Goal: Transaction & Acquisition: Obtain resource

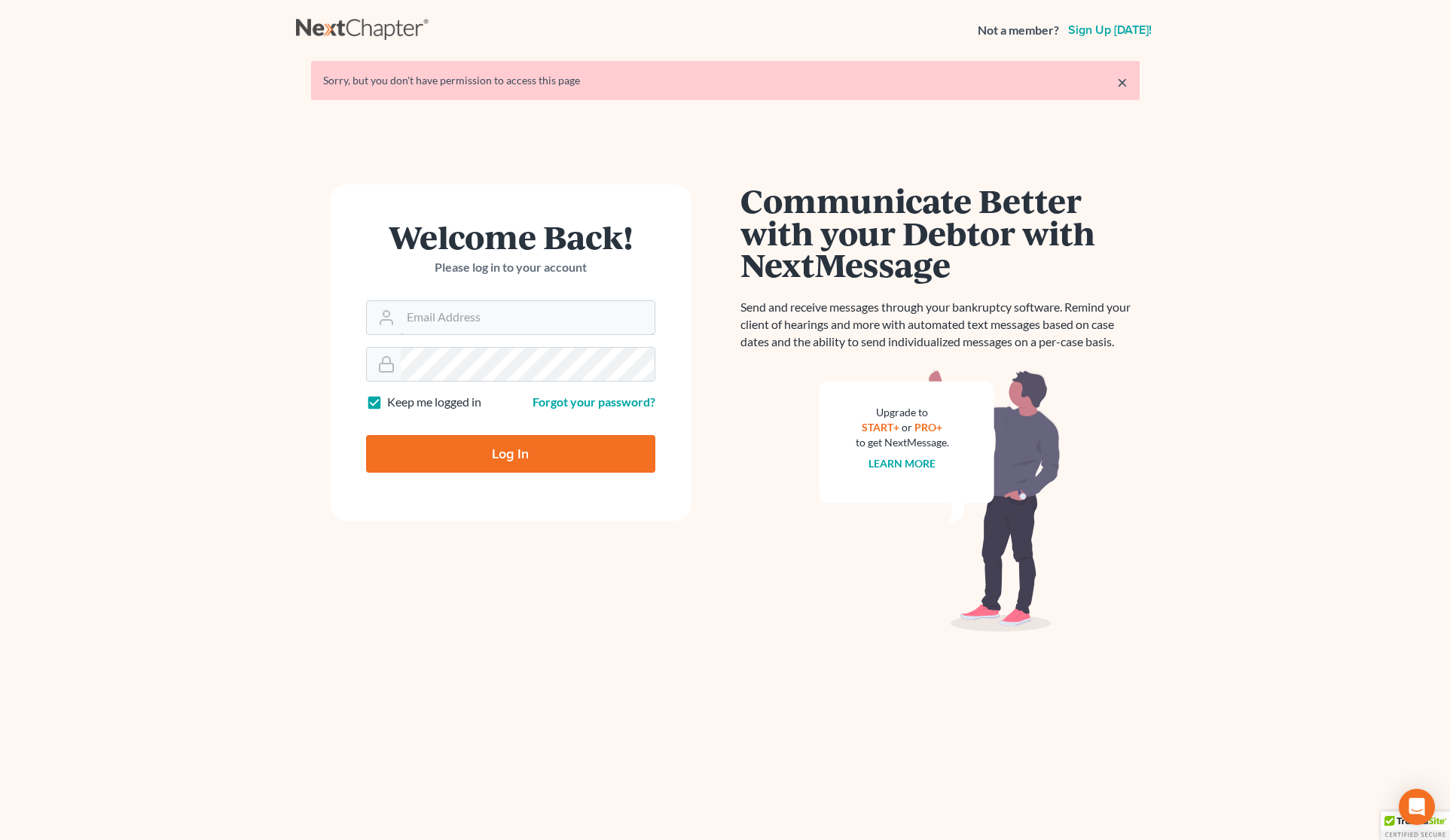
type input "[PERSON_NAME][EMAIL_ADDRESS][DOMAIN_NAME]"
click at [510, 442] on input "Log In" at bounding box center [511, 453] width 290 height 38
type input "Thinking..."
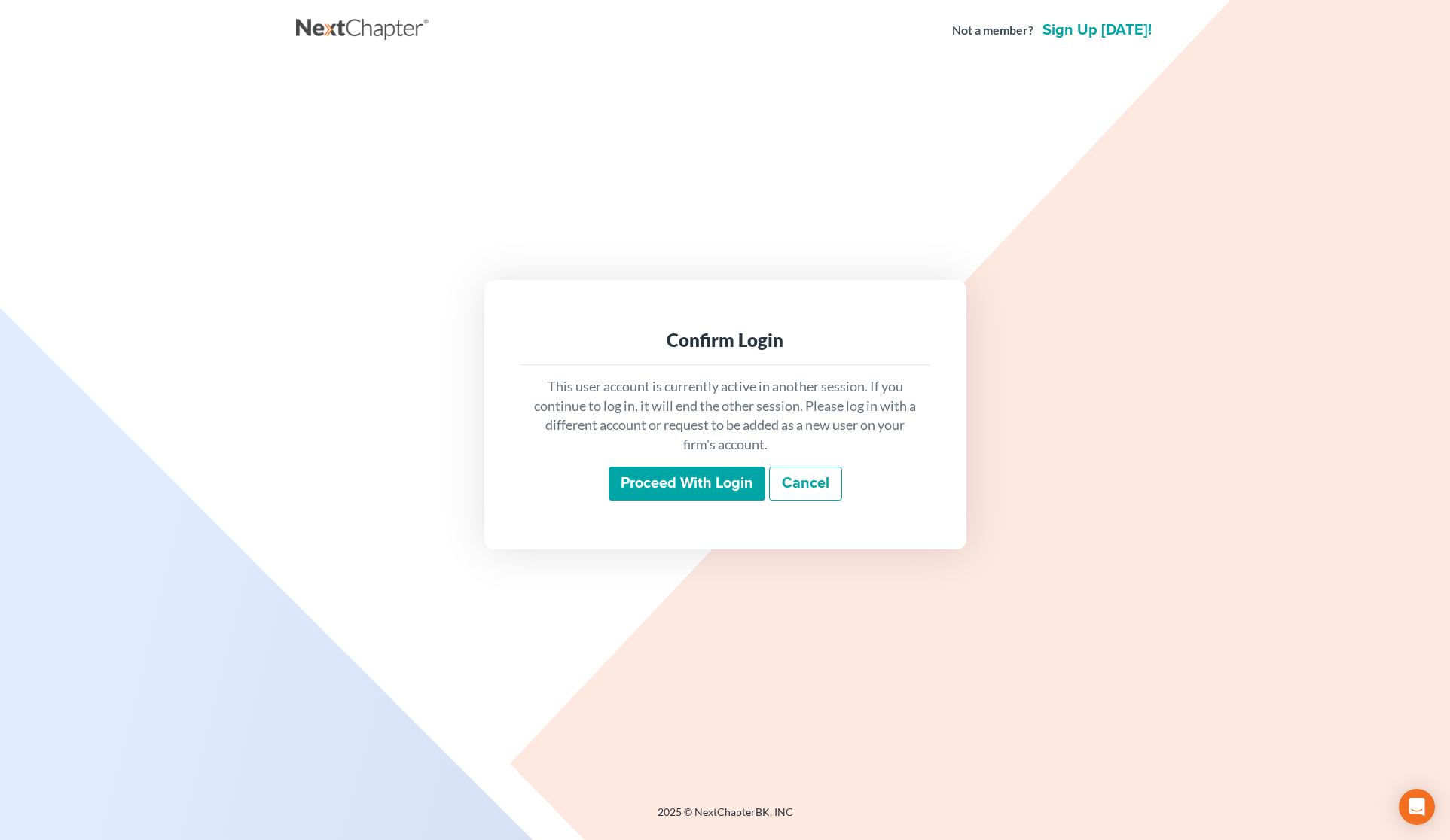
click at [698, 494] on input "Proceed with login" at bounding box center [687, 484] width 157 height 35
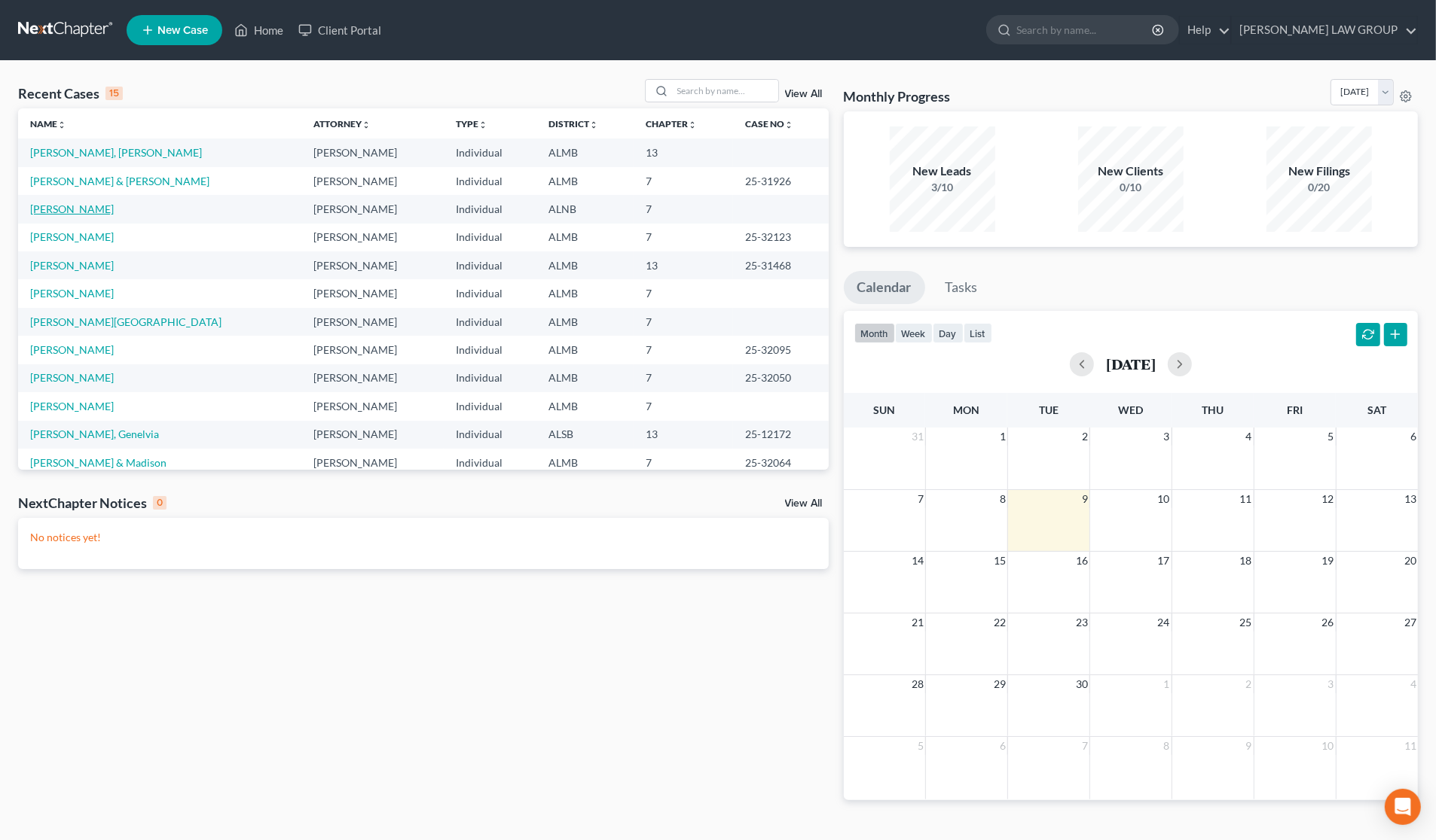
click at [77, 213] on link "[PERSON_NAME]" at bounding box center [72, 209] width 84 height 13
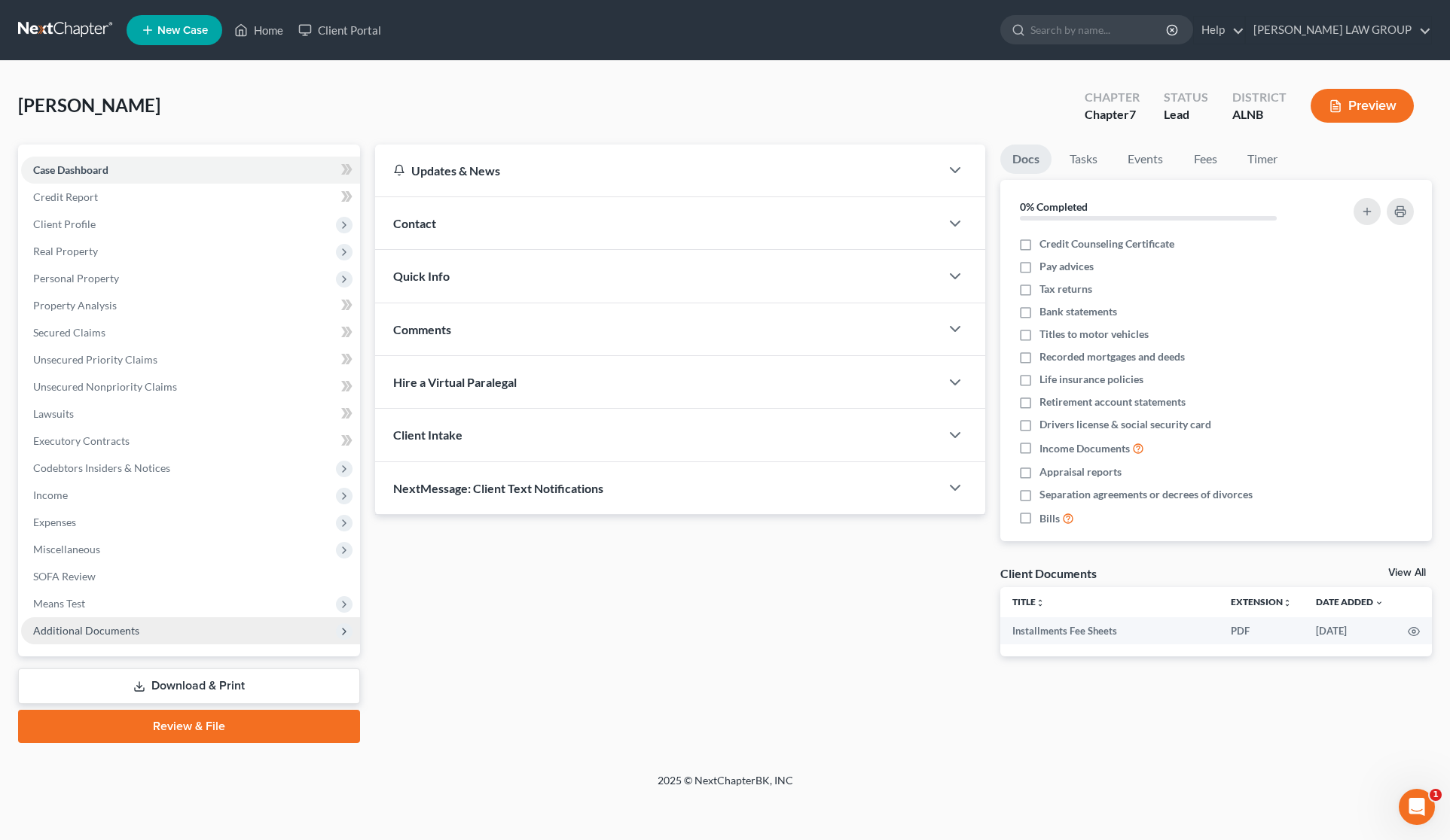
click at [139, 638] on span "Additional Documents" at bounding box center [191, 631] width 339 height 27
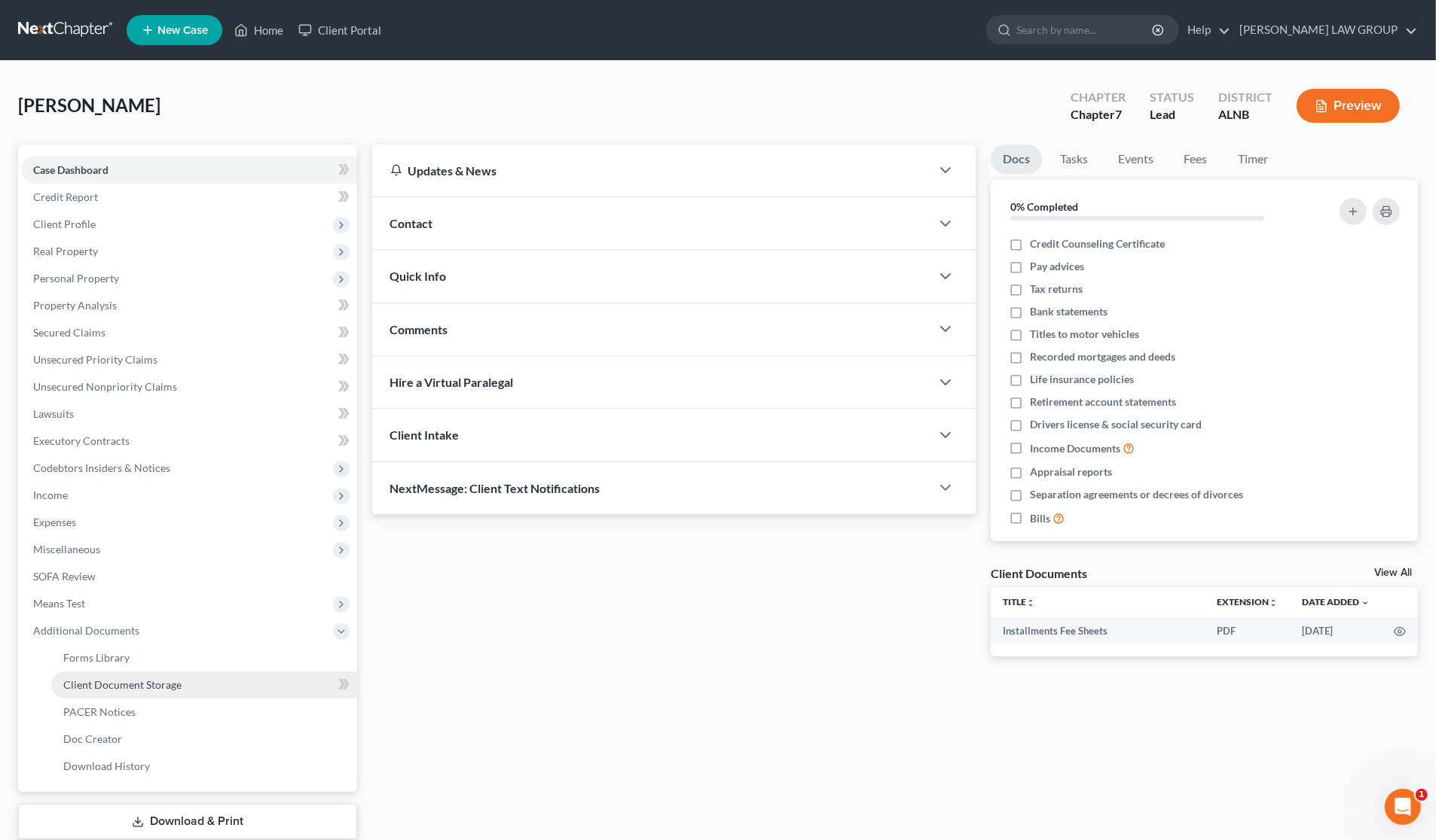
click at [150, 683] on span "Client Document Storage" at bounding box center [122, 685] width 118 height 13
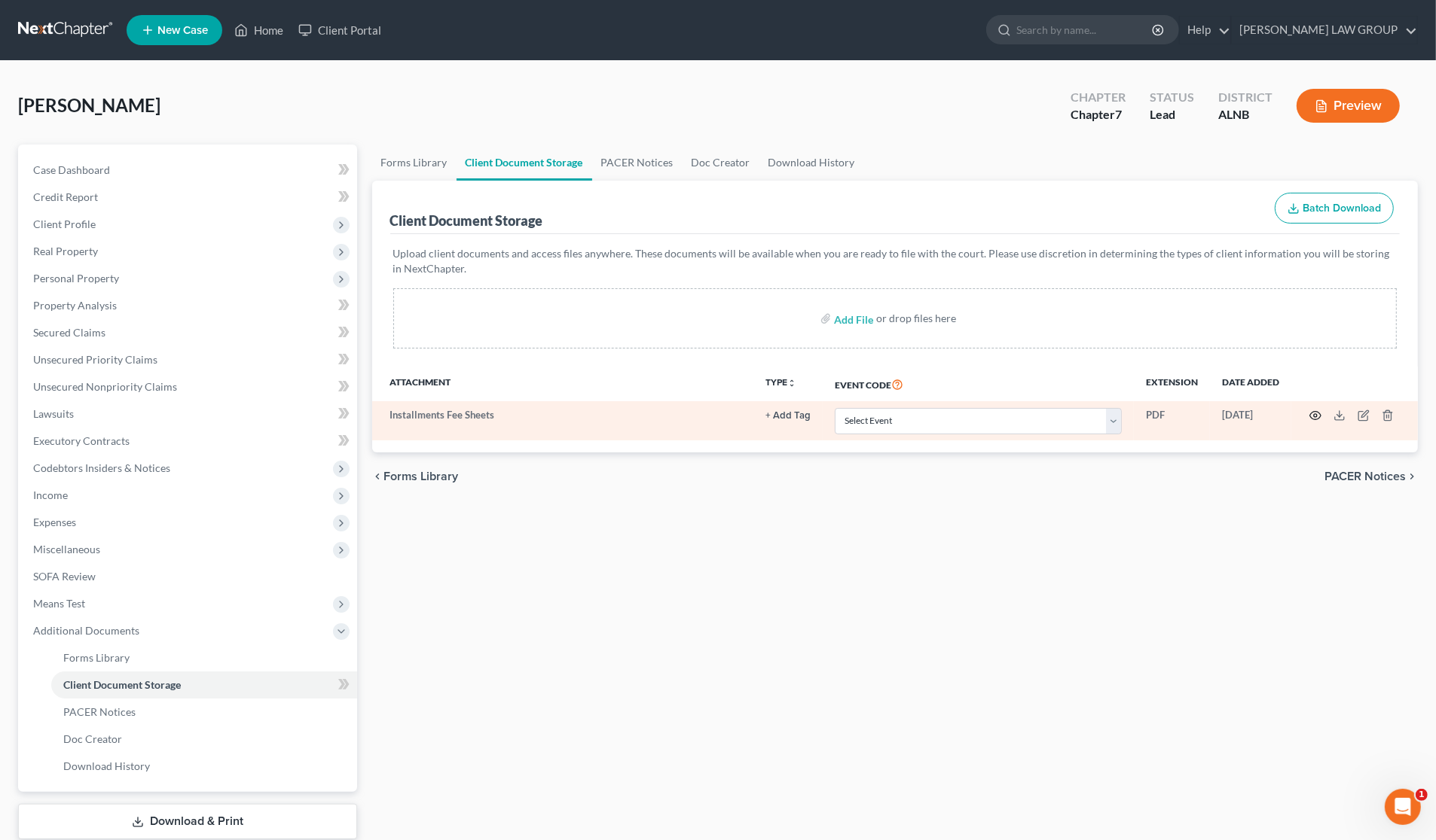
click at [1313, 416] on icon "button" at bounding box center [1315, 416] width 12 height 12
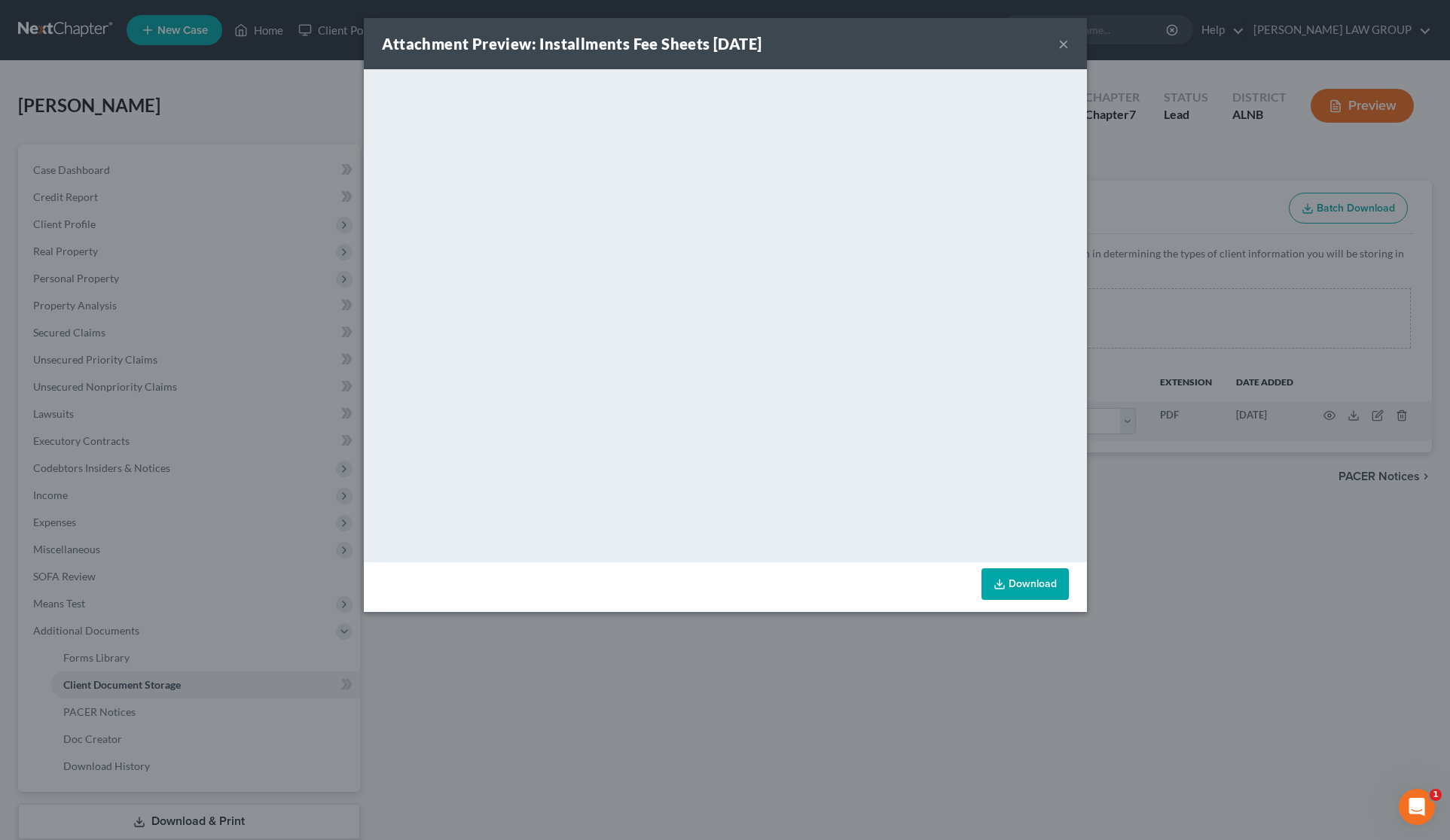
click at [1059, 40] on button "×" at bounding box center [1063, 43] width 10 height 18
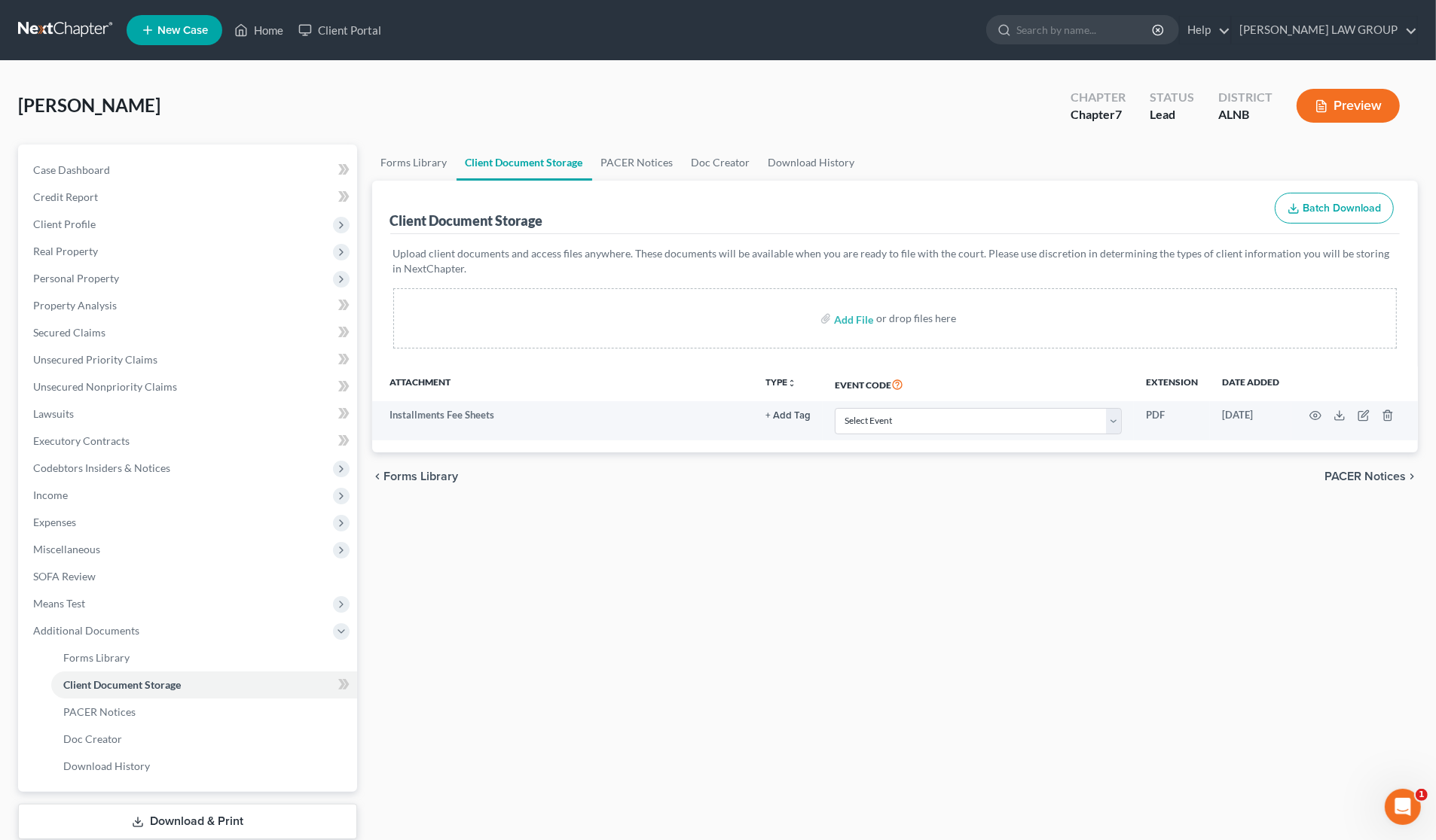
click at [895, 547] on div "Forms Library Client Document Storage PACER Notices Doc Creator Download Histor…" at bounding box center [895, 511] width 1061 height 734
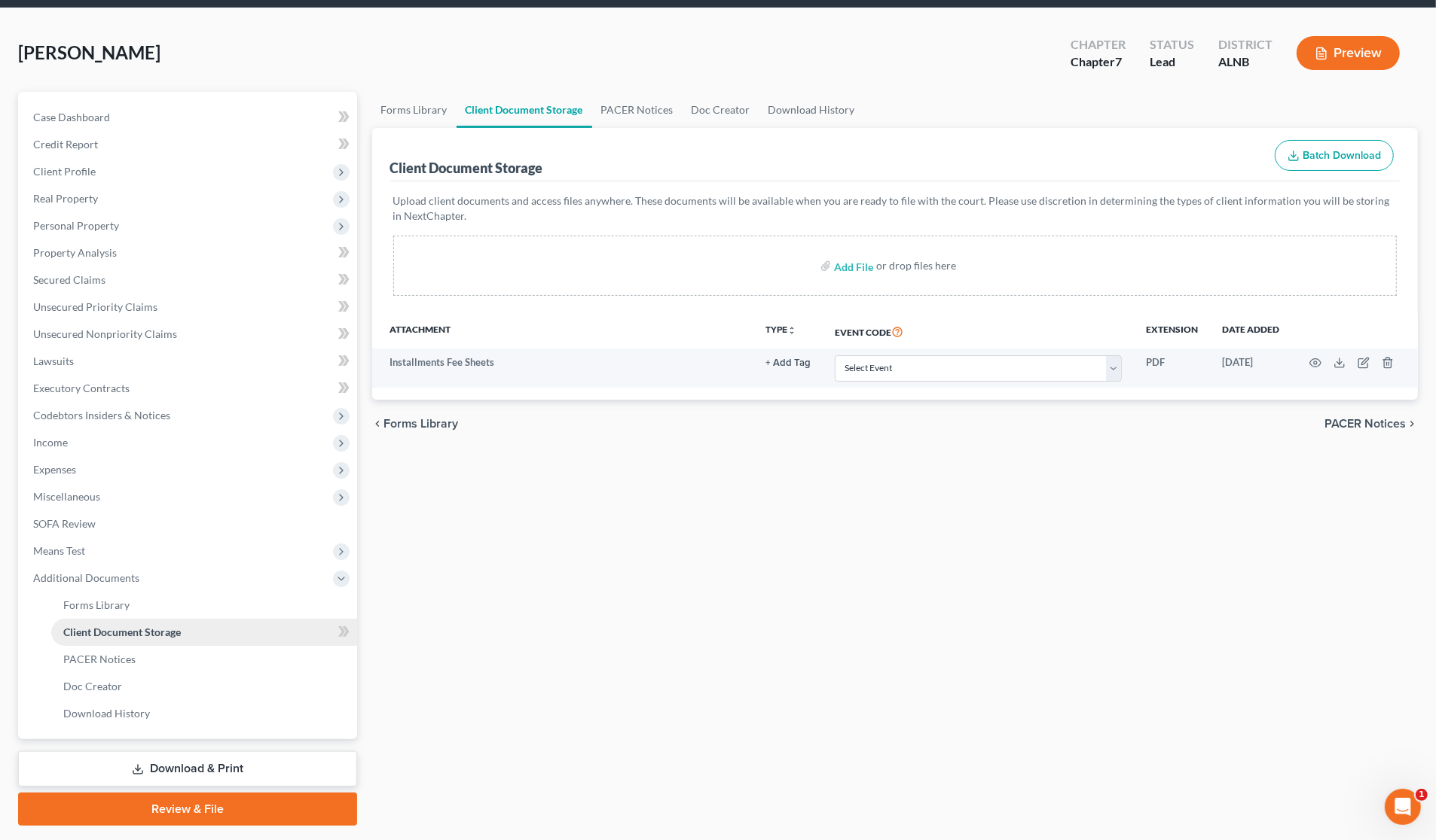
scroll to position [94, 0]
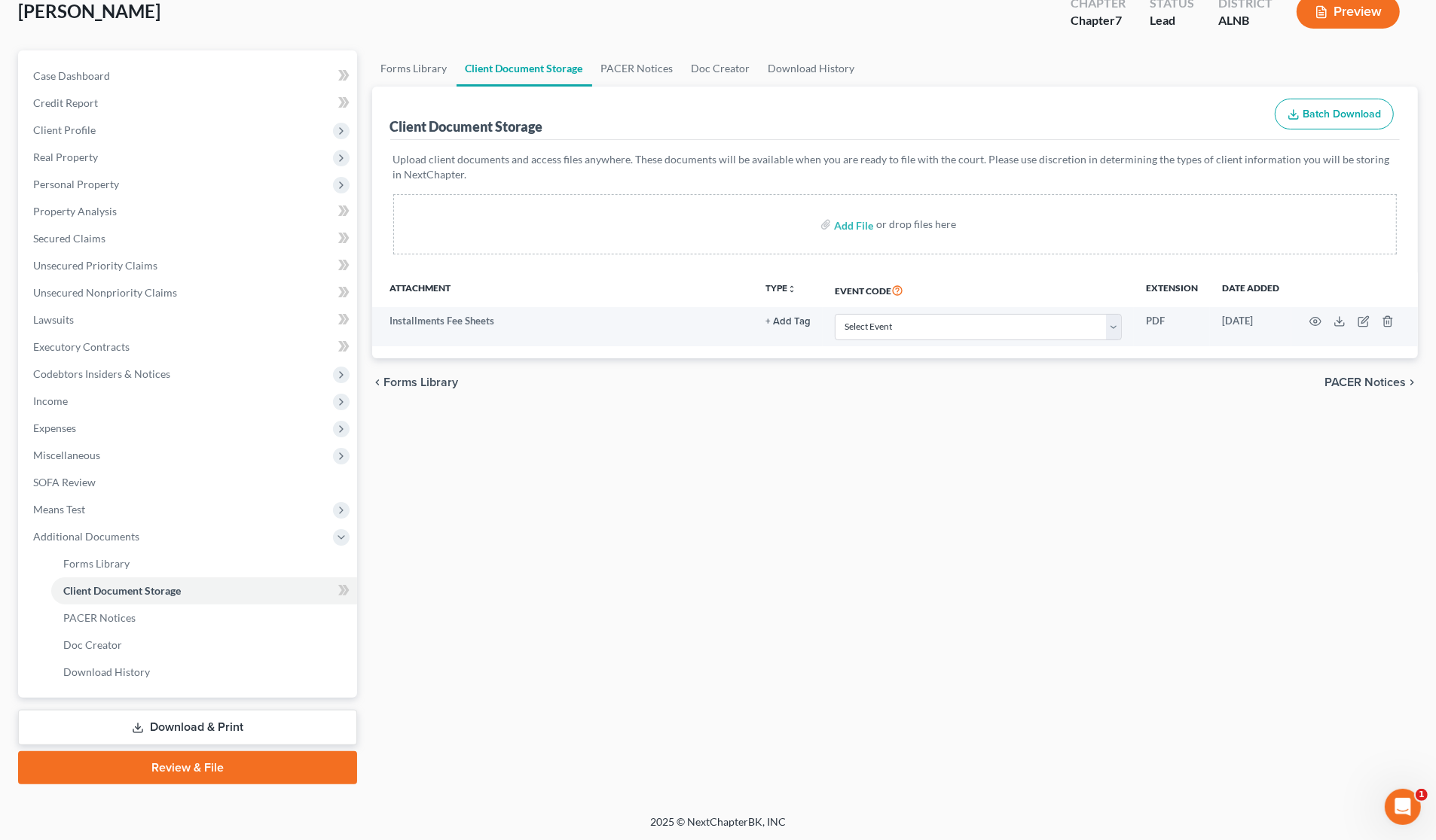
click at [174, 724] on link "Download & Print" at bounding box center [187, 727] width 339 height 35
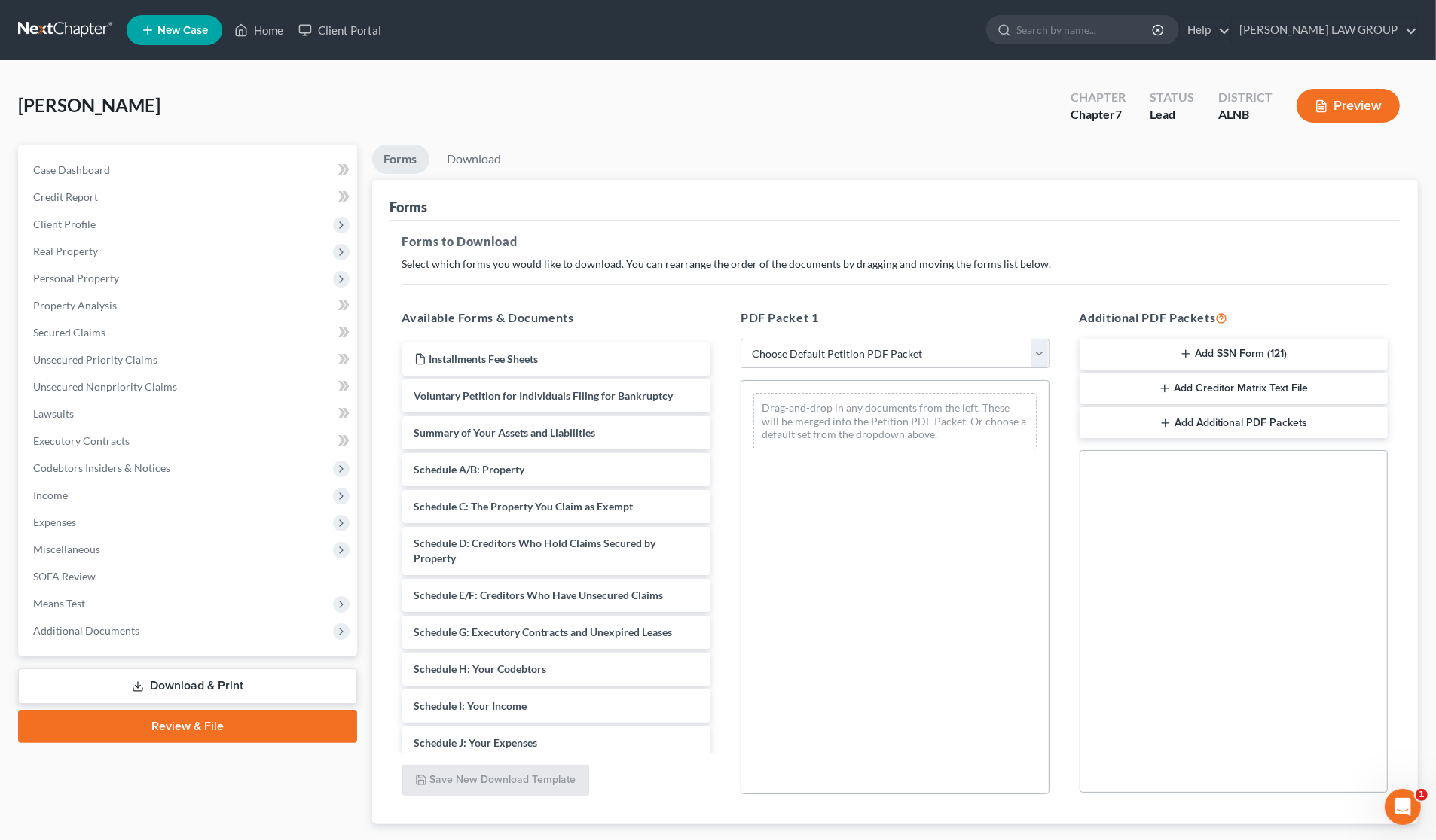
click at [853, 352] on select "Choose Default Petition PDF Packet Complete Bankruptcy Petition (all forms and …" at bounding box center [895, 354] width 309 height 30
select select "0"
click at [741, 339] on select "Choose Default Petition PDF Packet Complete Bankruptcy Petition (all forms and …" at bounding box center [895, 354] width 309 height 30
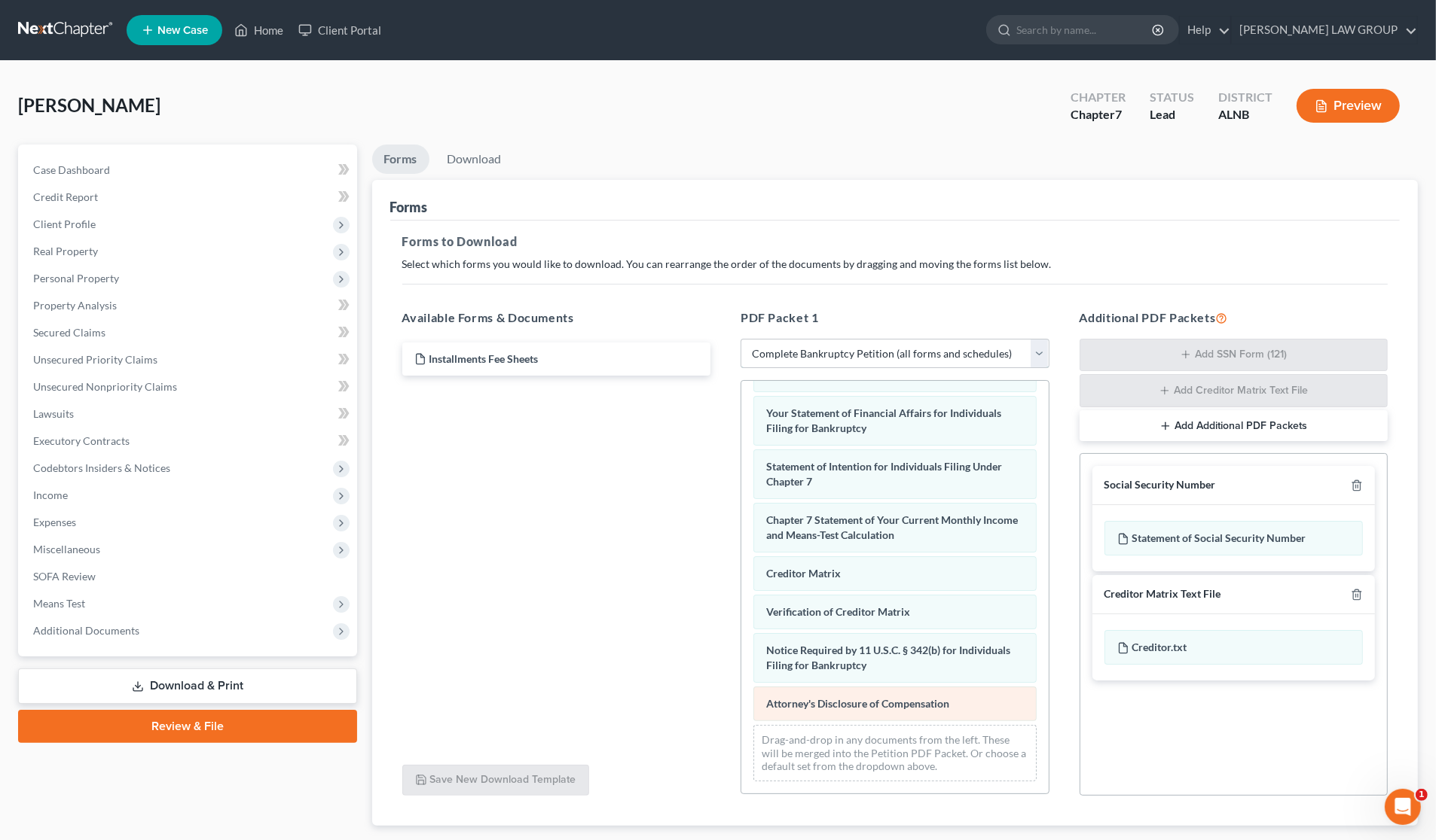
scroll to position [91, 0]
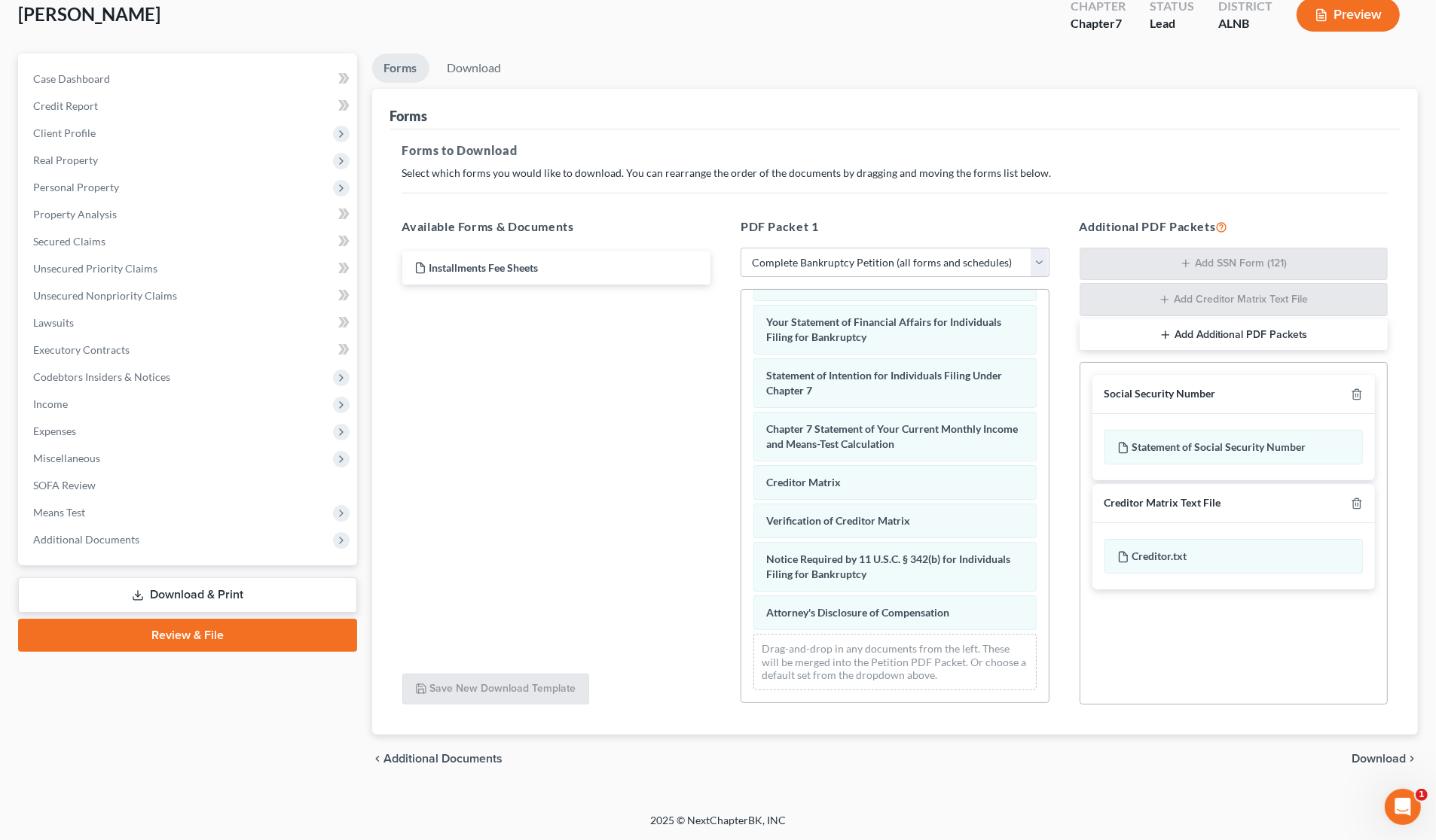
click at [1381, 753] on span "Download" at bounding box center [1378, 759] width 54 height 12
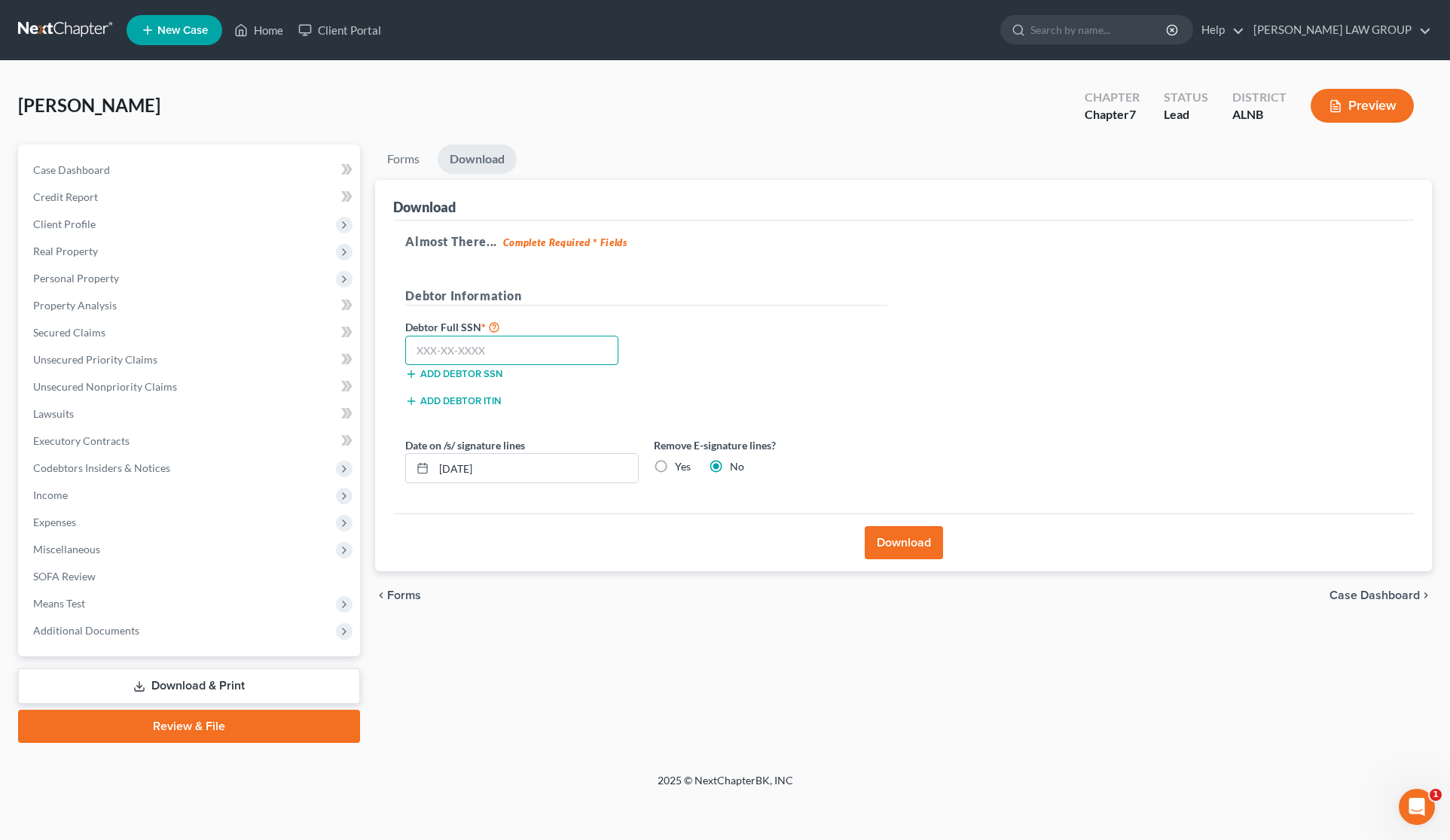
click at [539, 350] on input "text" at bounding box center [511, 350] width 213 height 30
type input "419-15-5422"
click at [898, 543] on button "Download" at bounding box center [903, 543] width 78 height 33
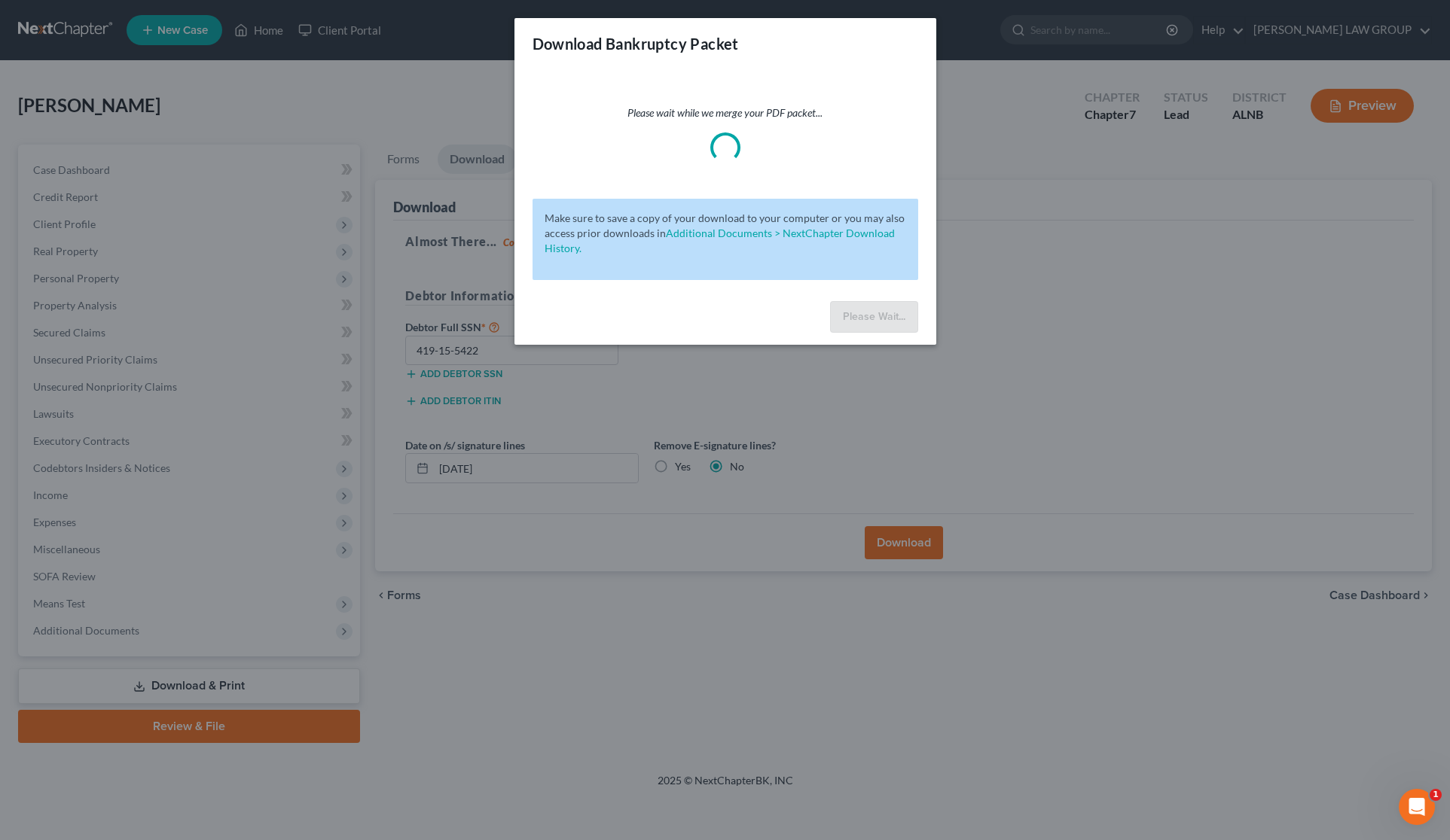
click at [1049, 381] on div "Download Bankruptcy Packet Please wait while we merge your PDF packet... Make s…" at bounding box center [725, 420] width 1450 height 840
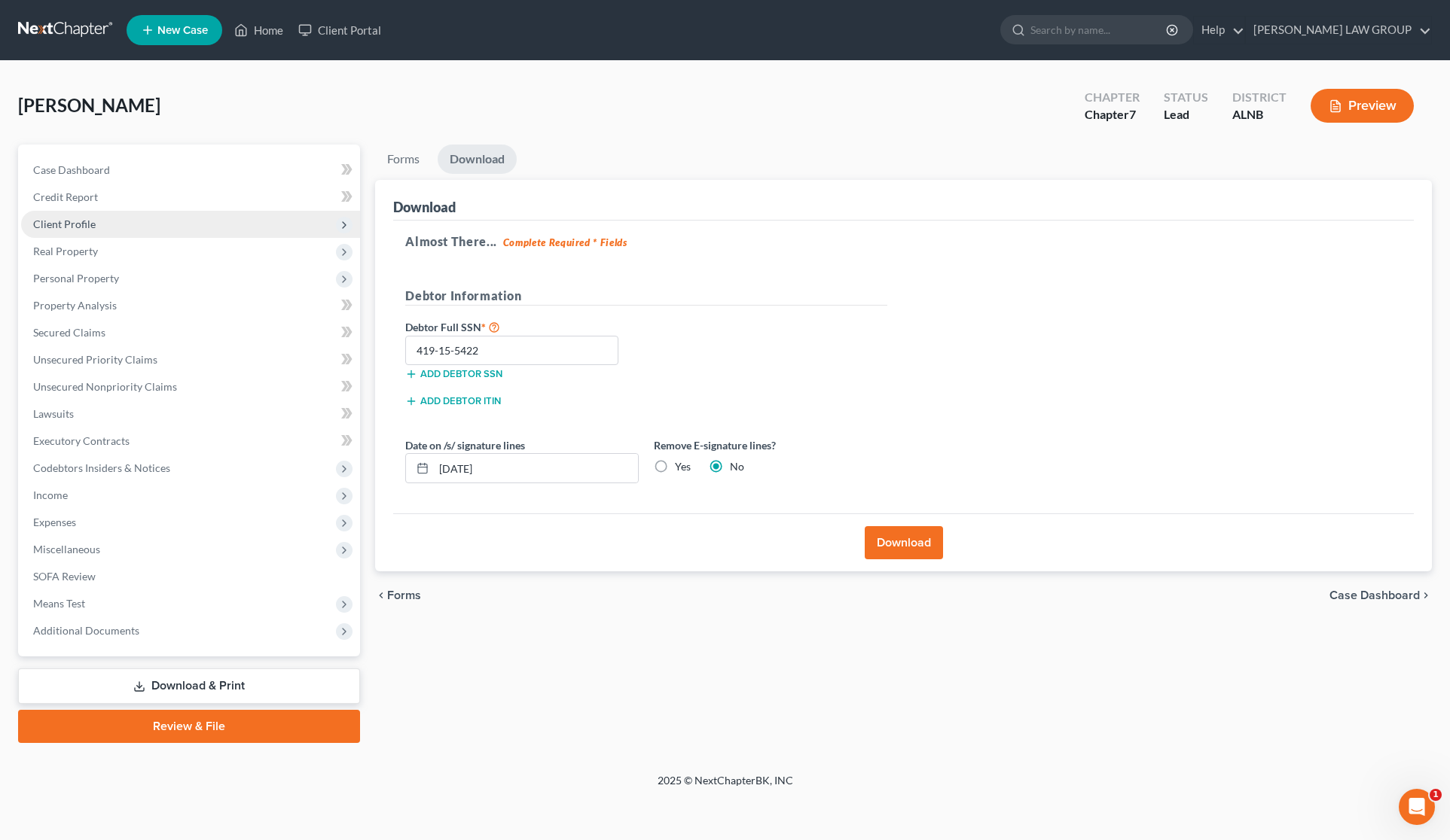
click at [96, 227] on span "Client Profile" at bounding box center [191, 224] width 339 height 27
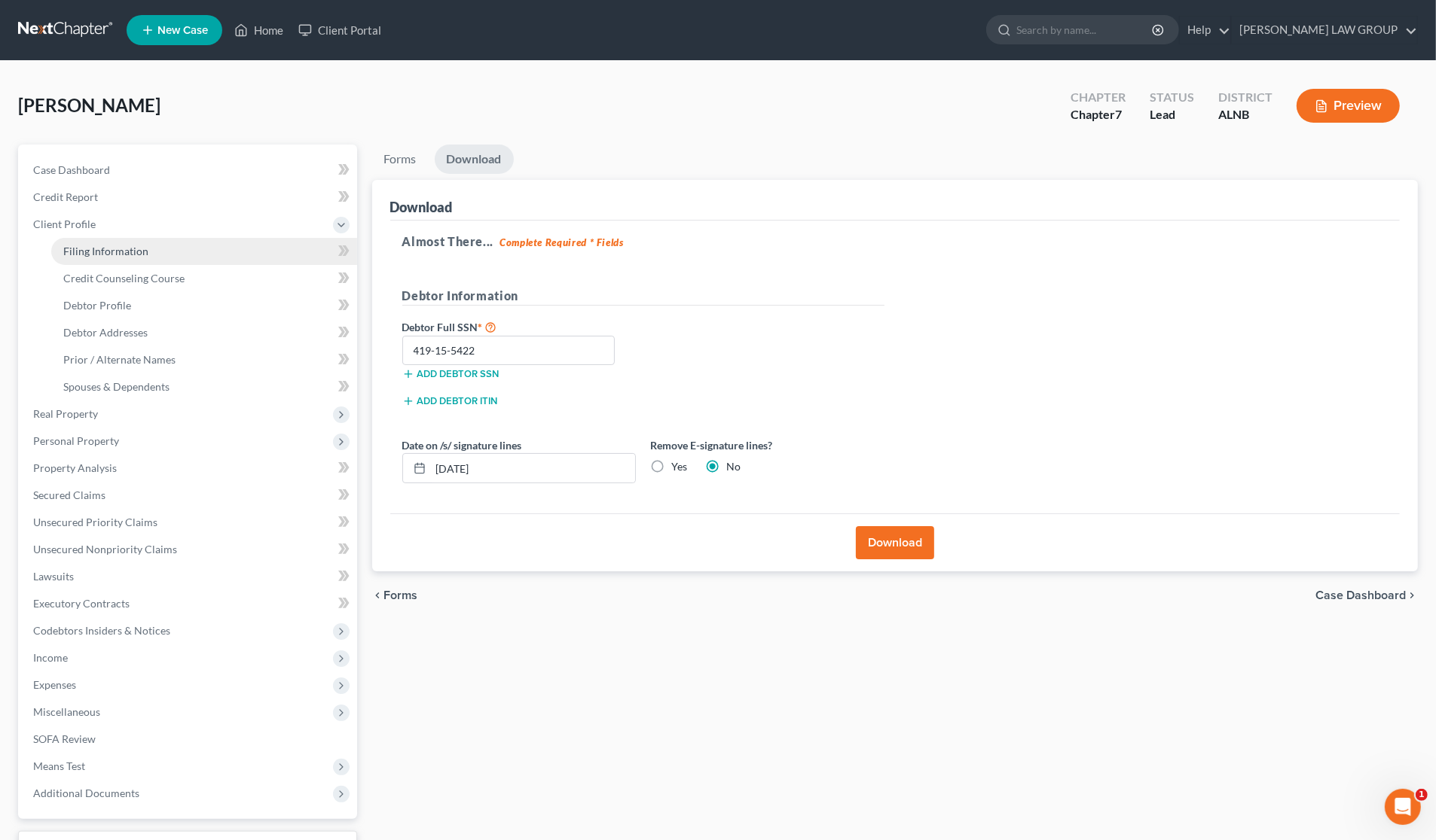
click at [103, 251] on span "Filing Information" at bounding box center [106, 251] width 85 height 13
select select "1"
select select "0"
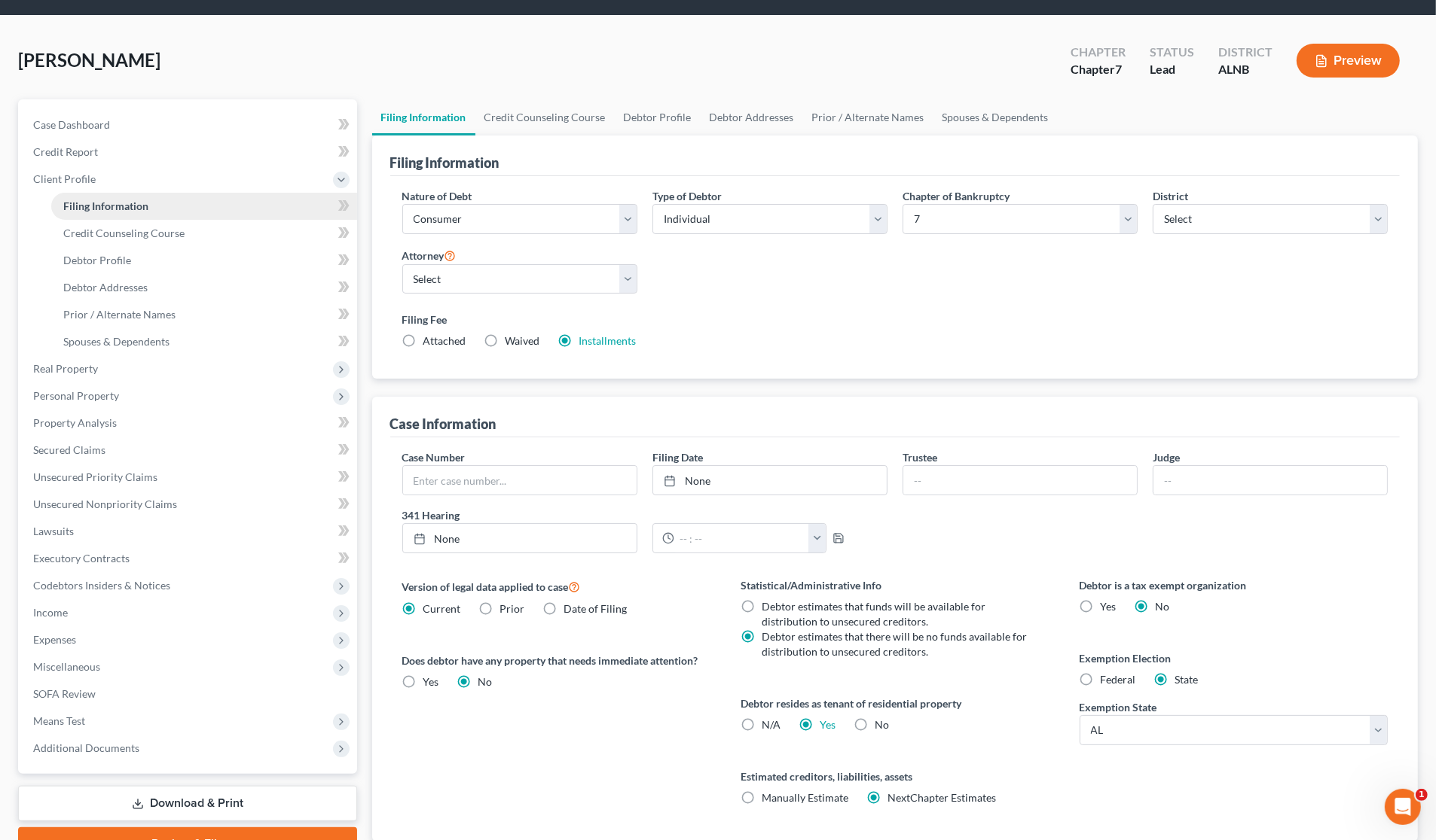
scroll to position [94, 0]
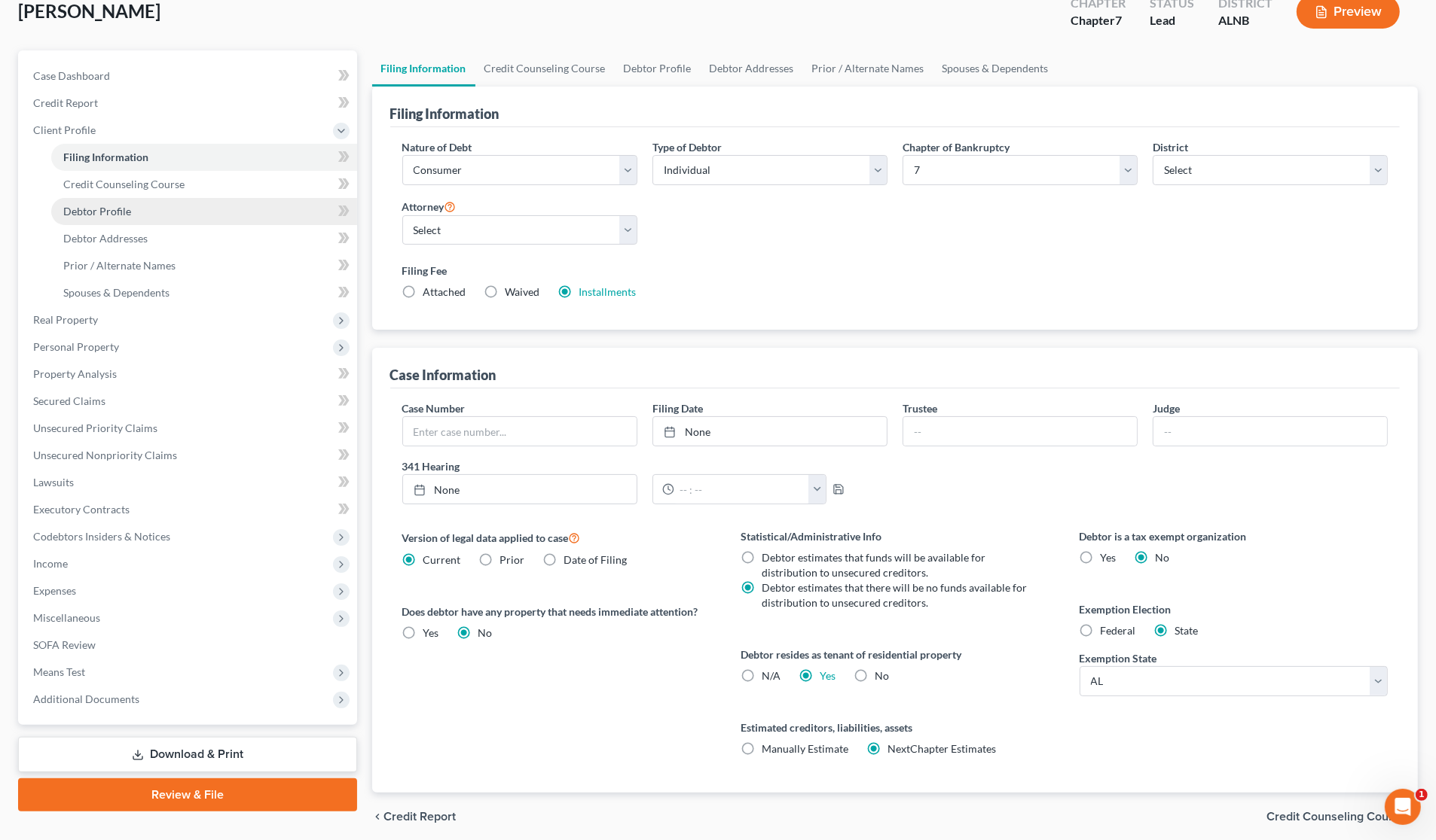
click at [94, 208] on span "Debtor Profile" at bounding box center [97, 211] width 68 height 13
select select "2"
select select "0"
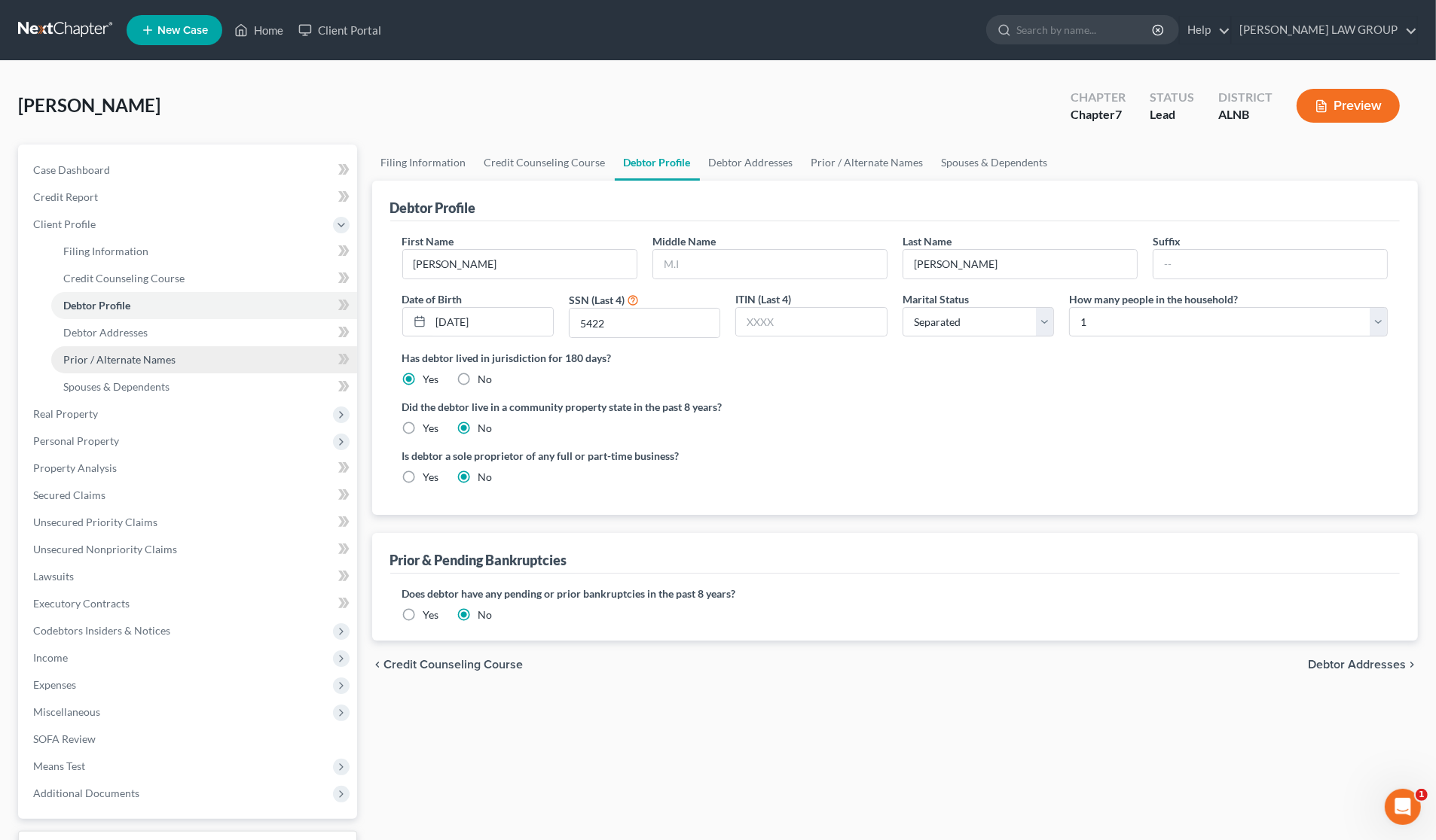
click at [136, 354] on span "Prior / Alternate Names" at bounding box center [120, 359] width 113 height 13
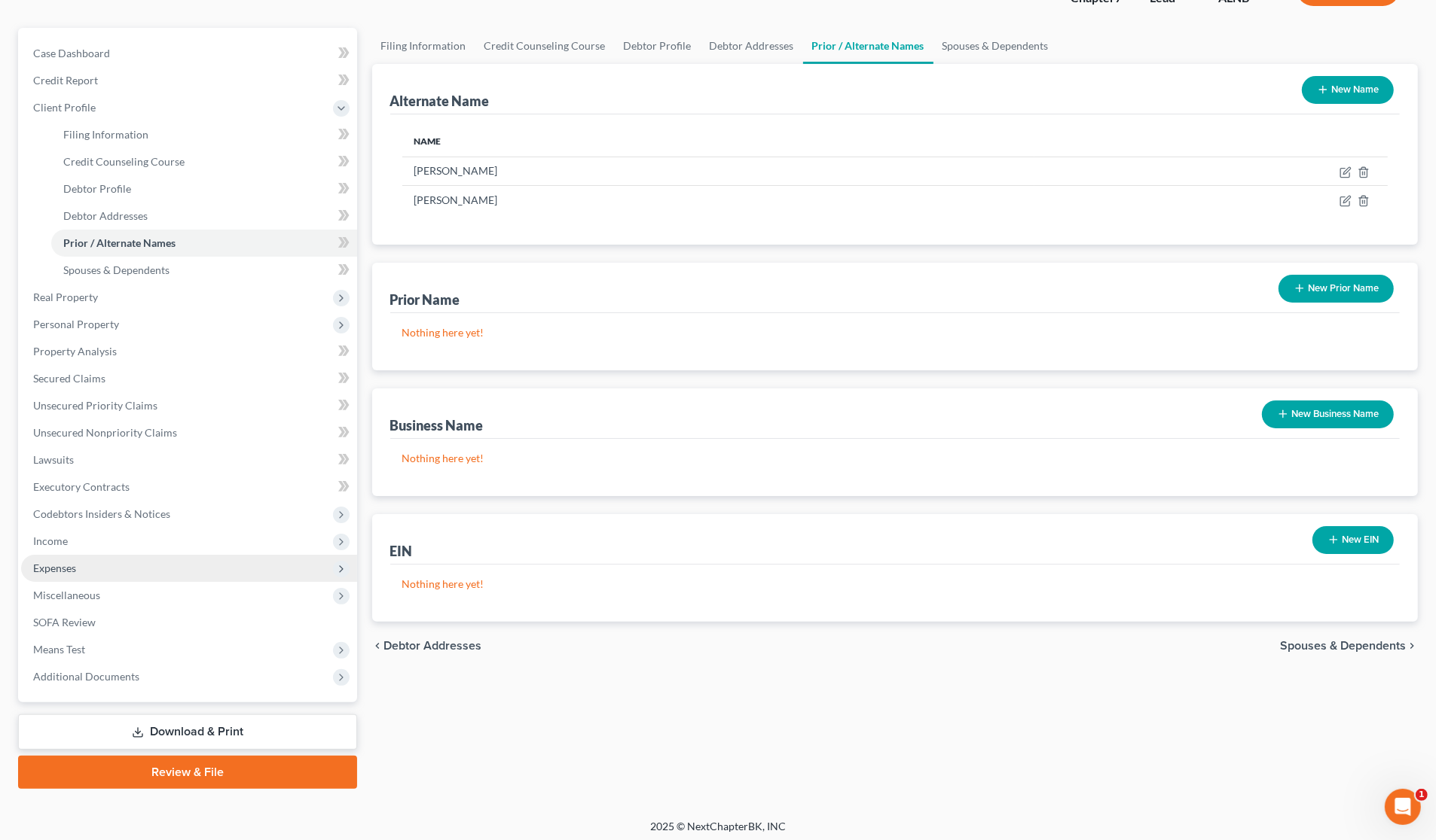
scroll to position [121, 0]
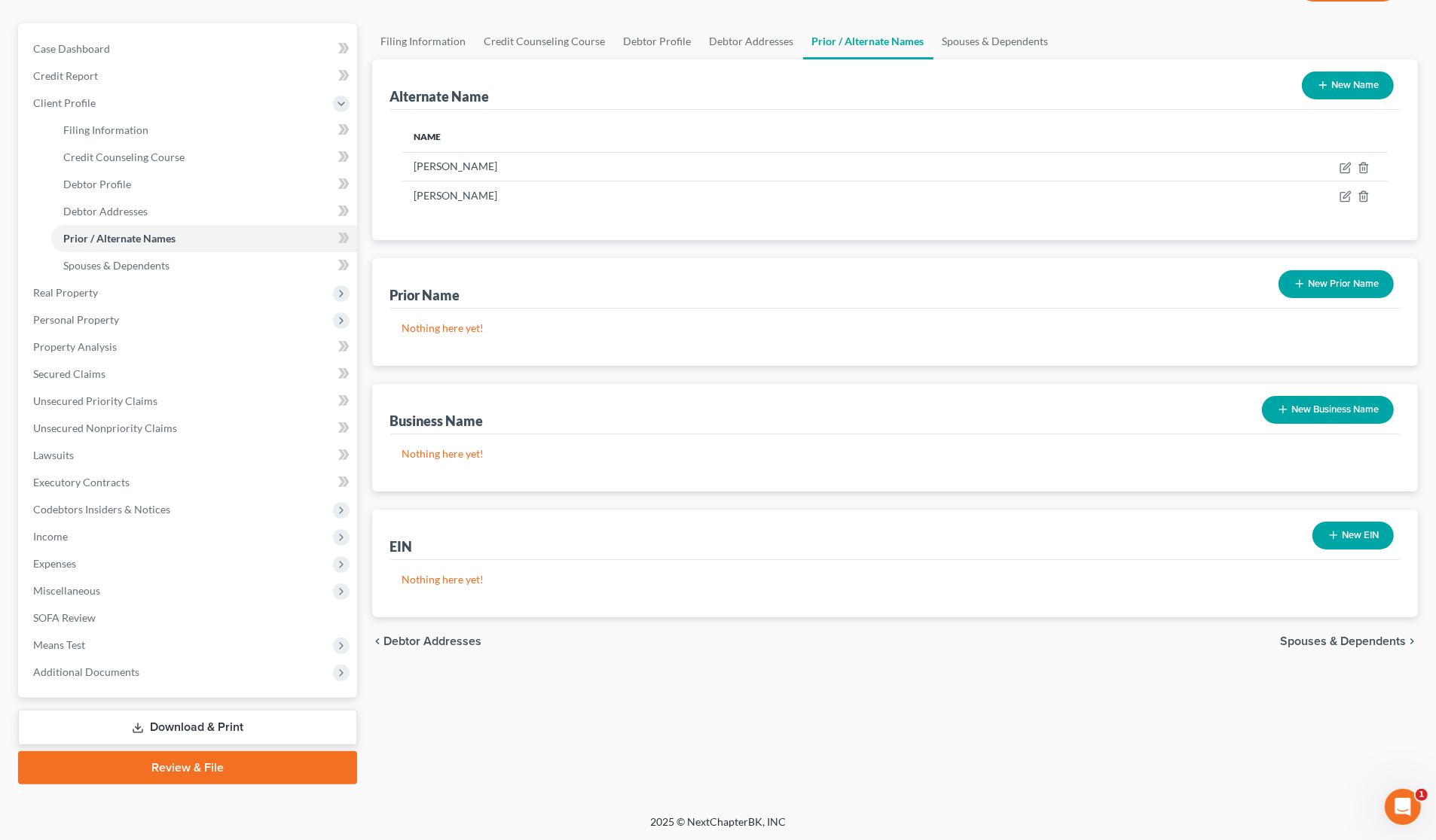
click at [201, 720] on link "Download & Print" at bounding box center [187, 727] width 339 height 35
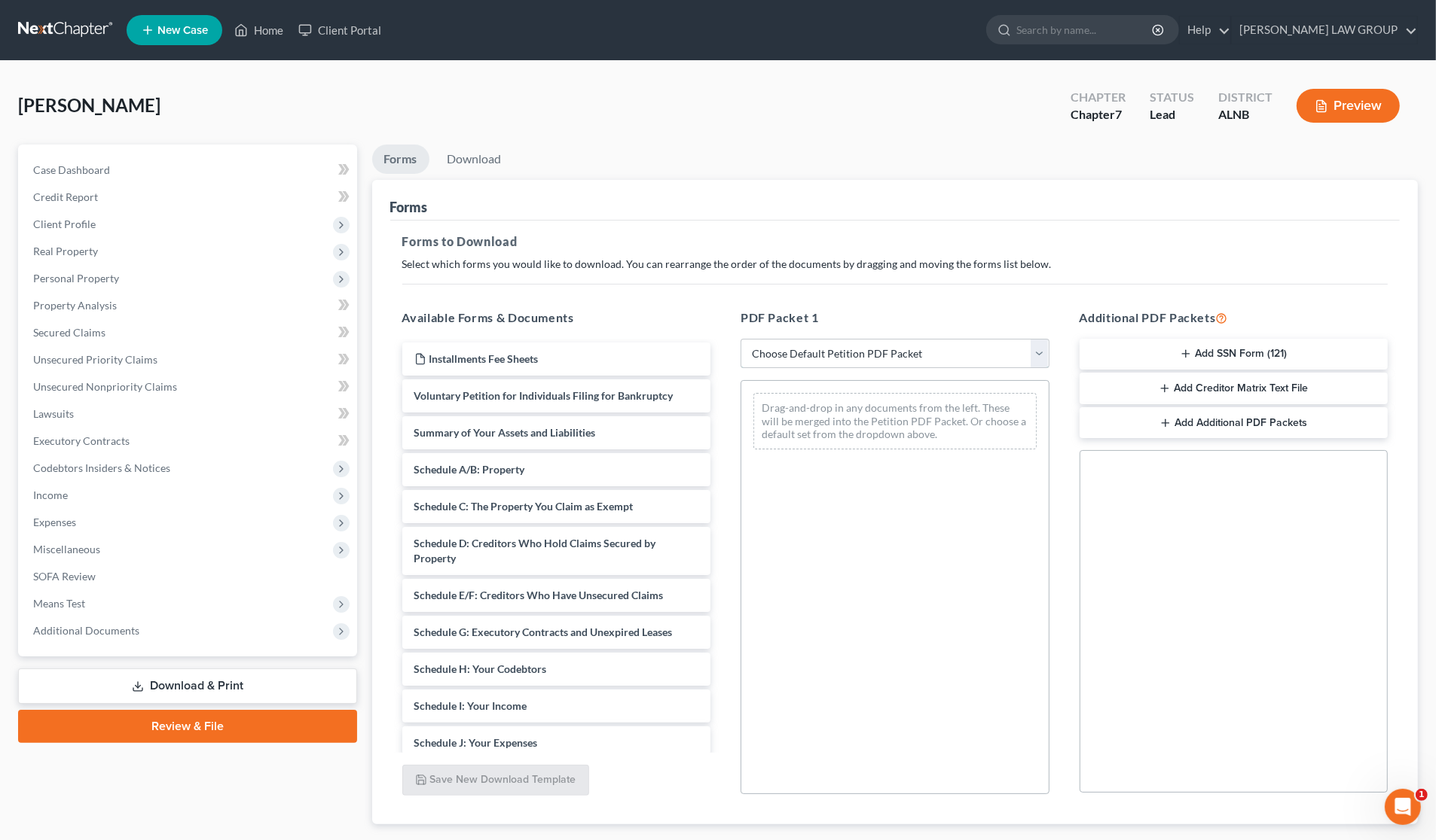
click at [815, 348] on select "Choose Default Petition PDF Packet Complete Bankruptcy Petition (all forms and …" at bounding box center [895, 354] width 309 height 30
select select "0"
click at [741, 339] on select "Choose Default Petition PDF Packet Complete Bankruptcy Petition (all forms and …" at bounding box center [895, 354] width 309 height 30
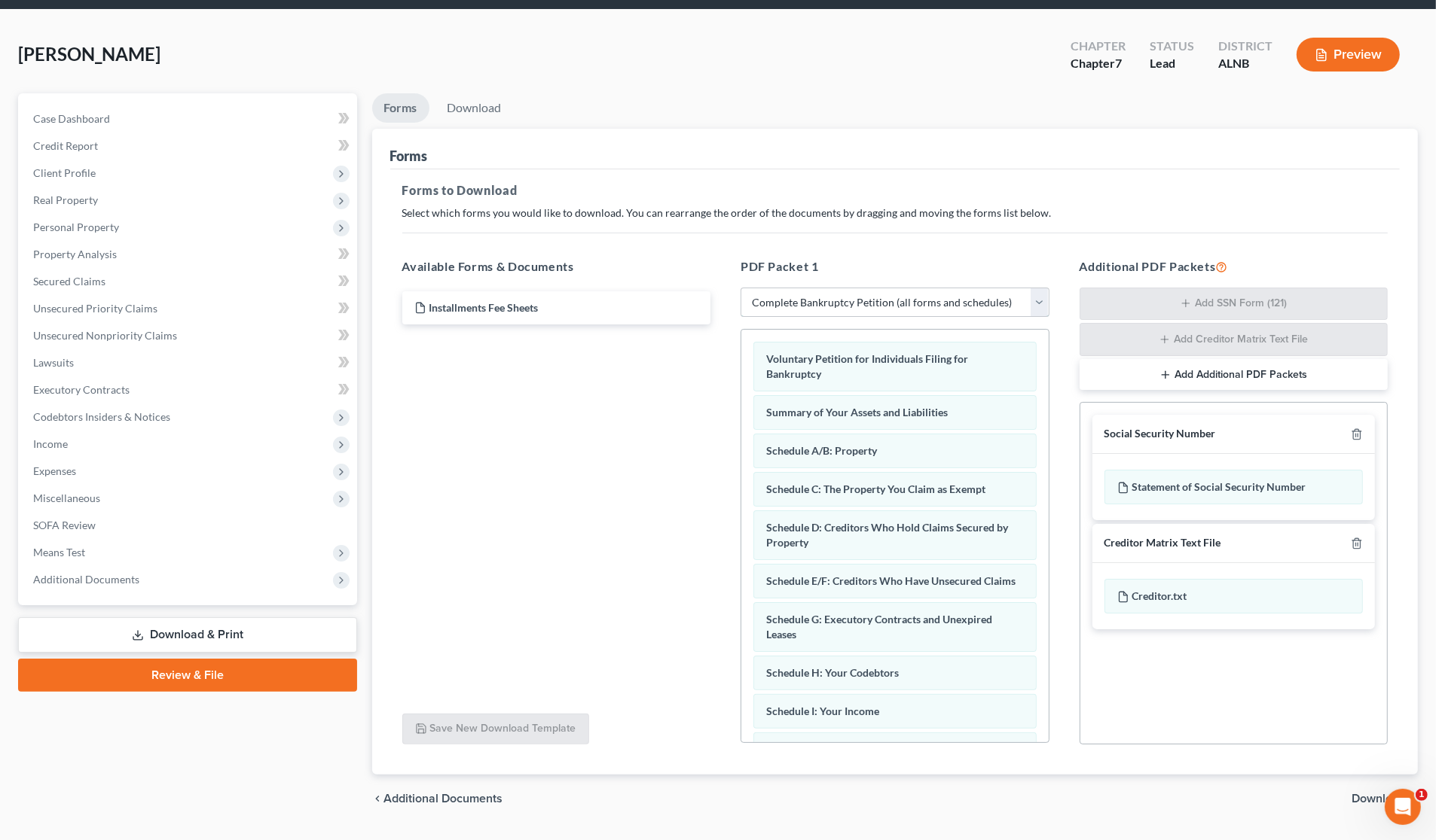
scroll to position [91, 0]
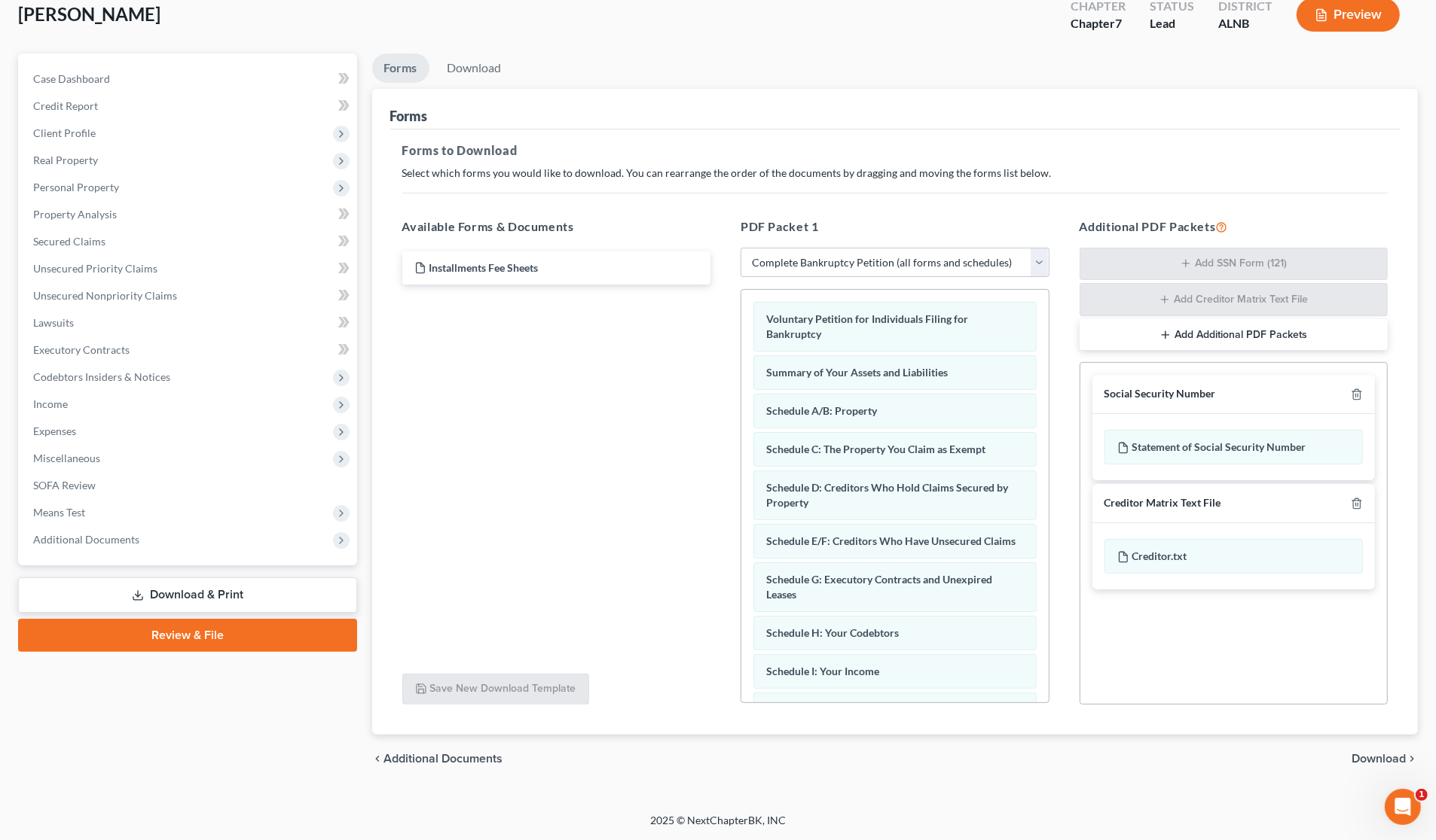
click at [1372, 760] on span "Download" at bounding box center [1378, 759] width 54 height 12
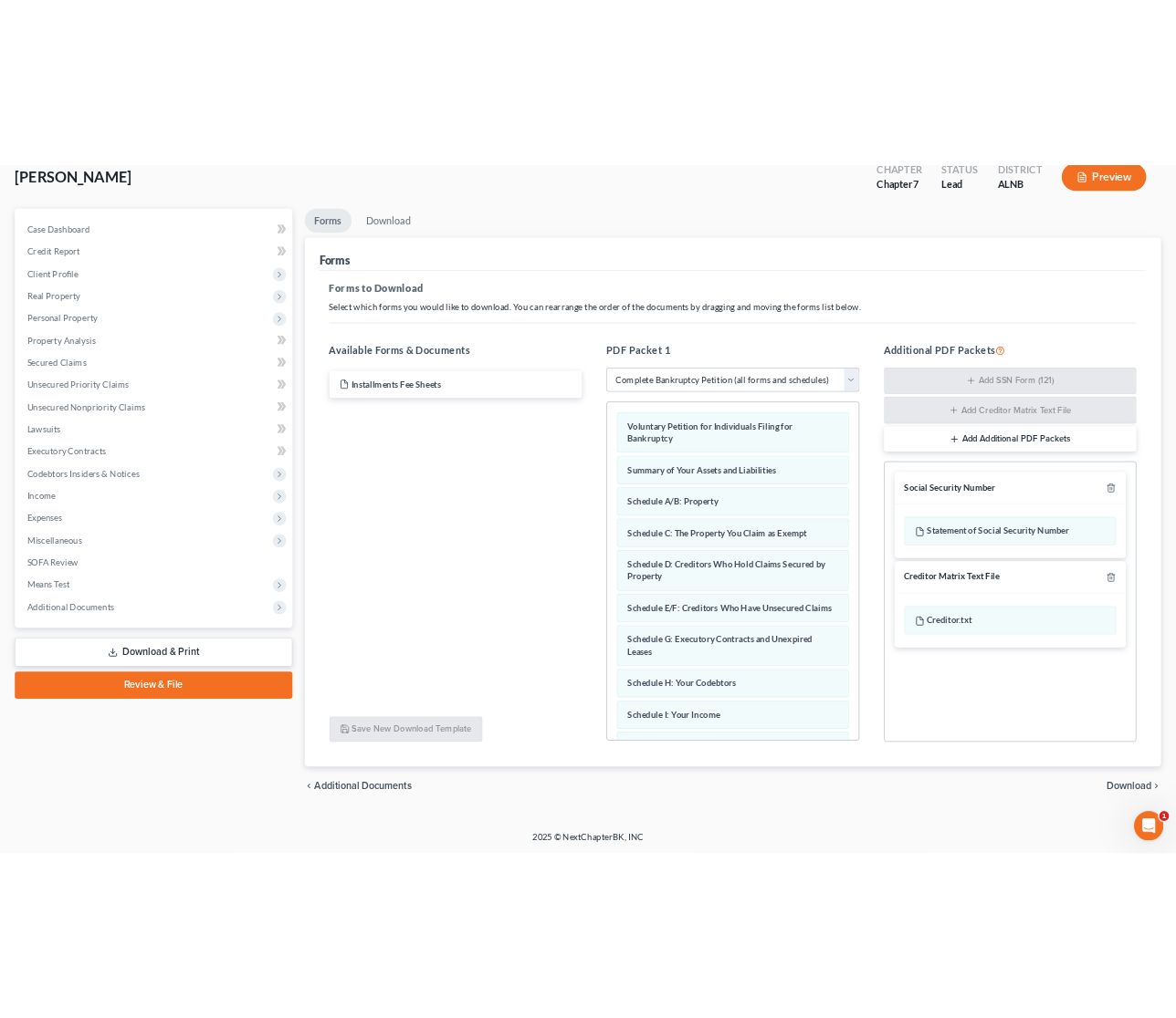
scroll to position [0, 0]
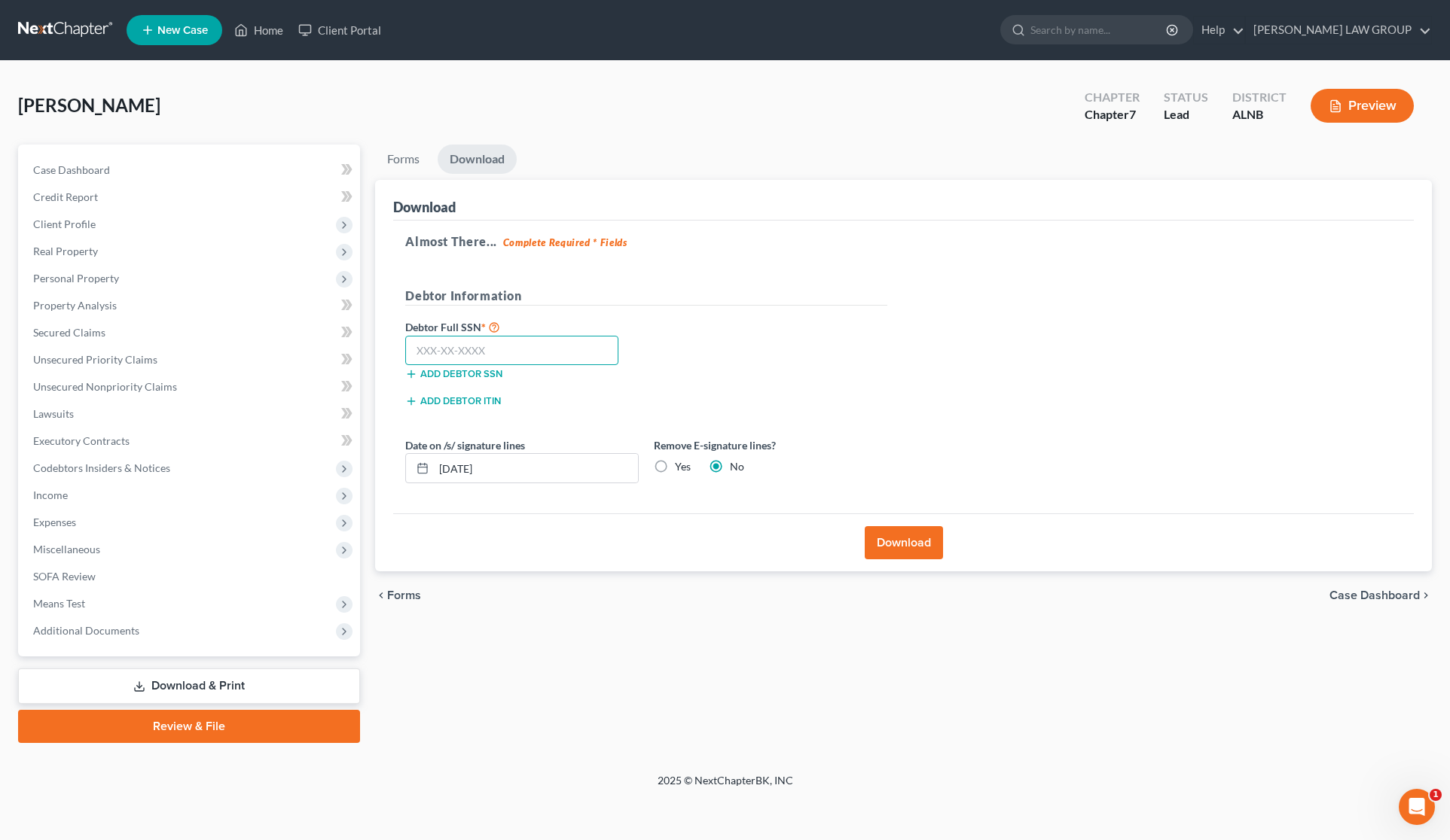
click at [526, 338] on input "text" at bounding box center [511, 350] width 213 height 30
type input "419-15-5422"
click at [918, 543] on button "Download" at bounding box center [903, 543] width 78 height 33
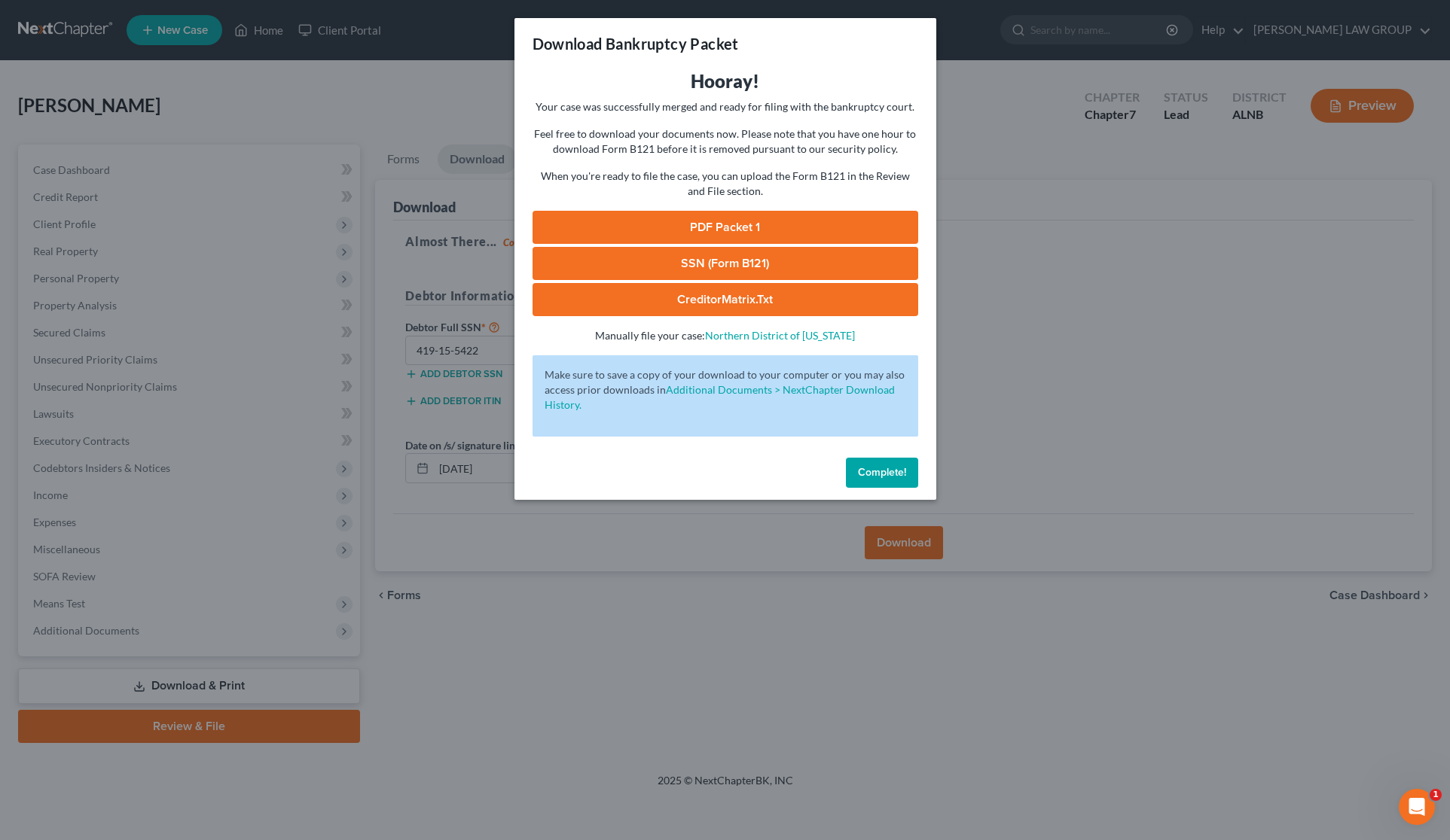
click at [738, 297] on link "CreditorMatrix.txt" at bounding box center [725, 299] width 386 height 33
click at [696, 256] on link "SSN (Form B121)" at bounding box center [725, 263] width 386 height 33
click at [745, 226] on link "PDF Packet 1" at bounding box center [725, 227] width 386 height 33
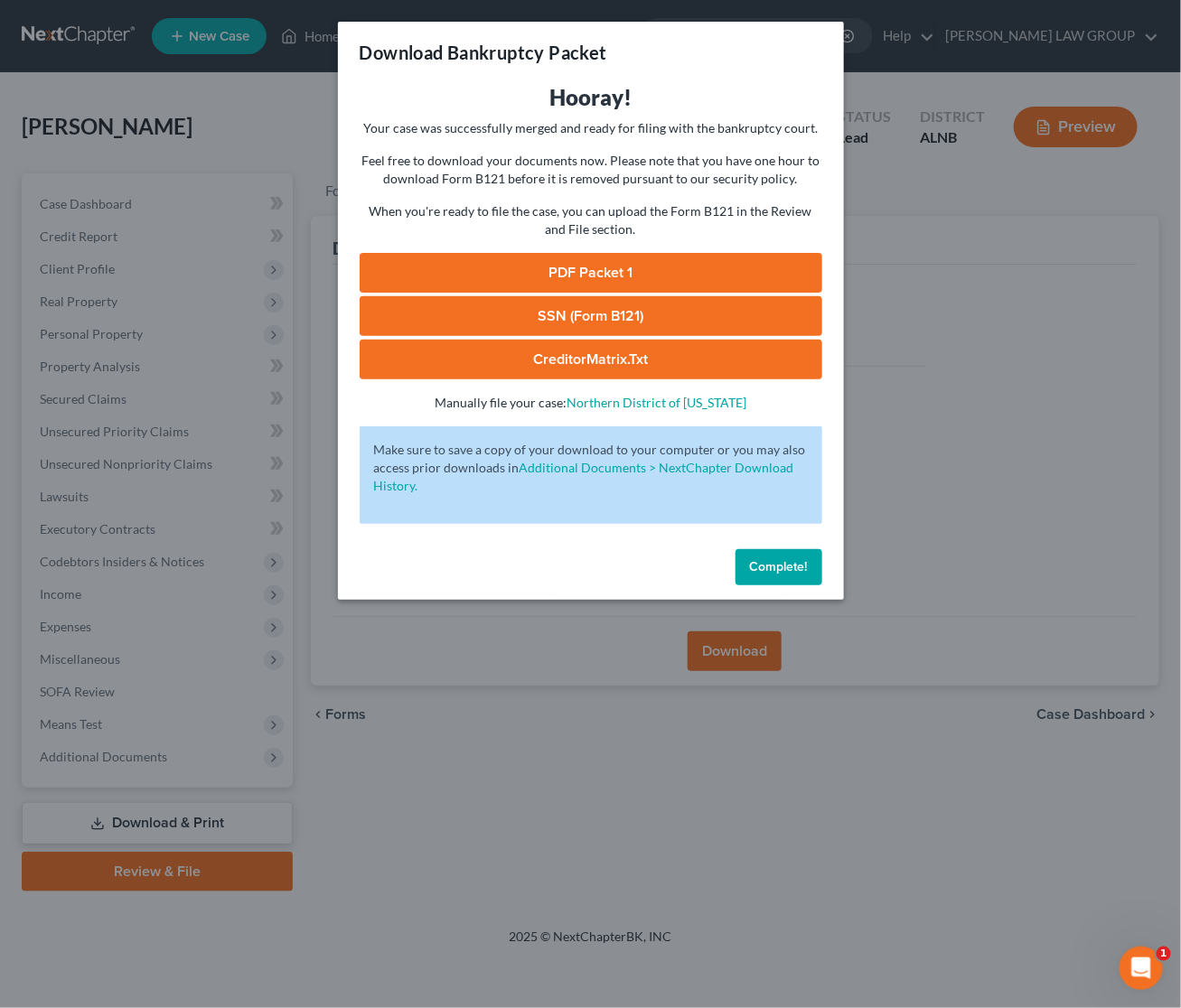
click at [956, 313] on div "Download Bankruptcy Packet Hooray! Your case was successfully merged and ready …" at bounding box center [590, 504] width 1181 height 1008
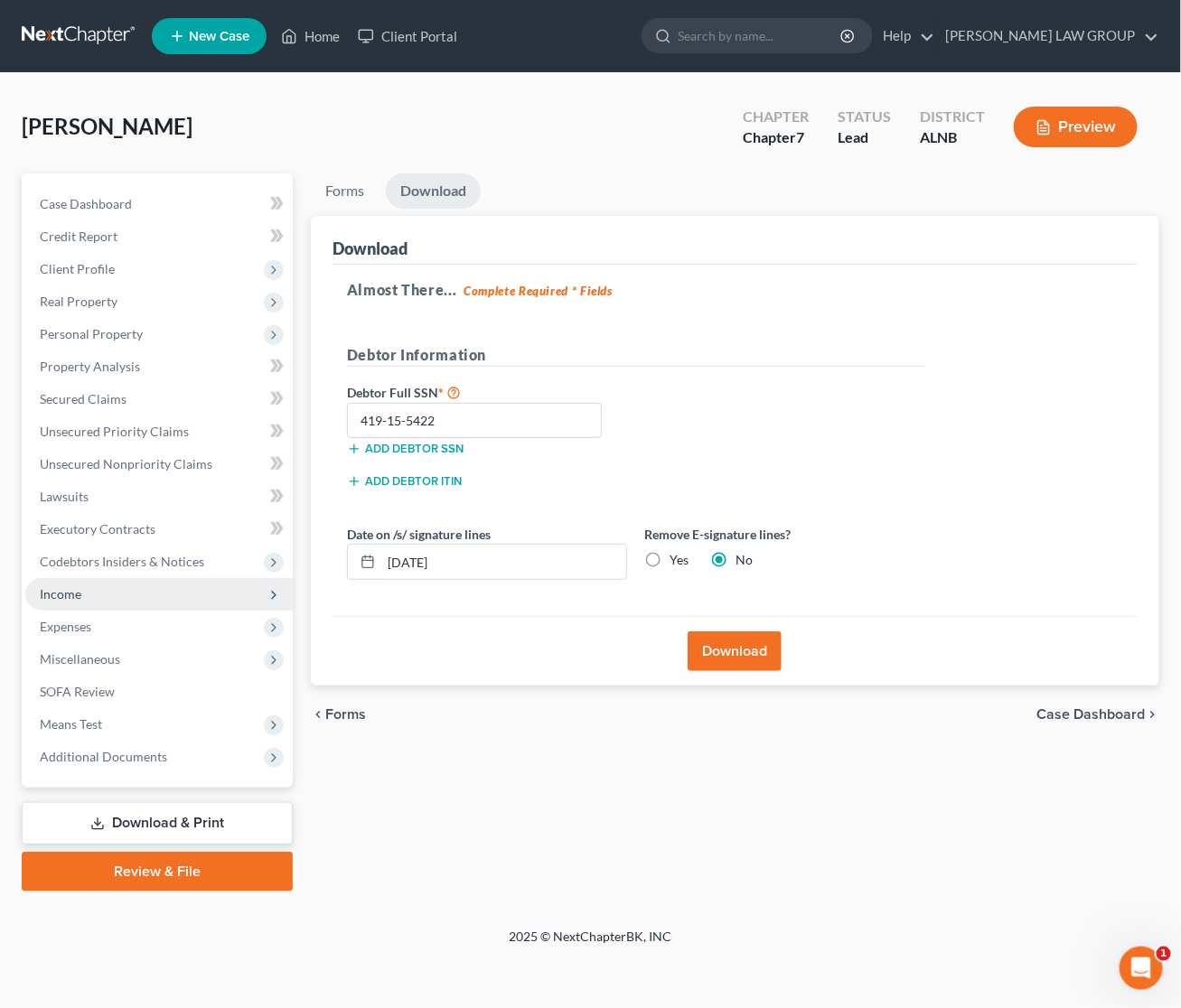
click at [74, 594] on span "Income" at bounding box center [60, 594] width 41 height 15
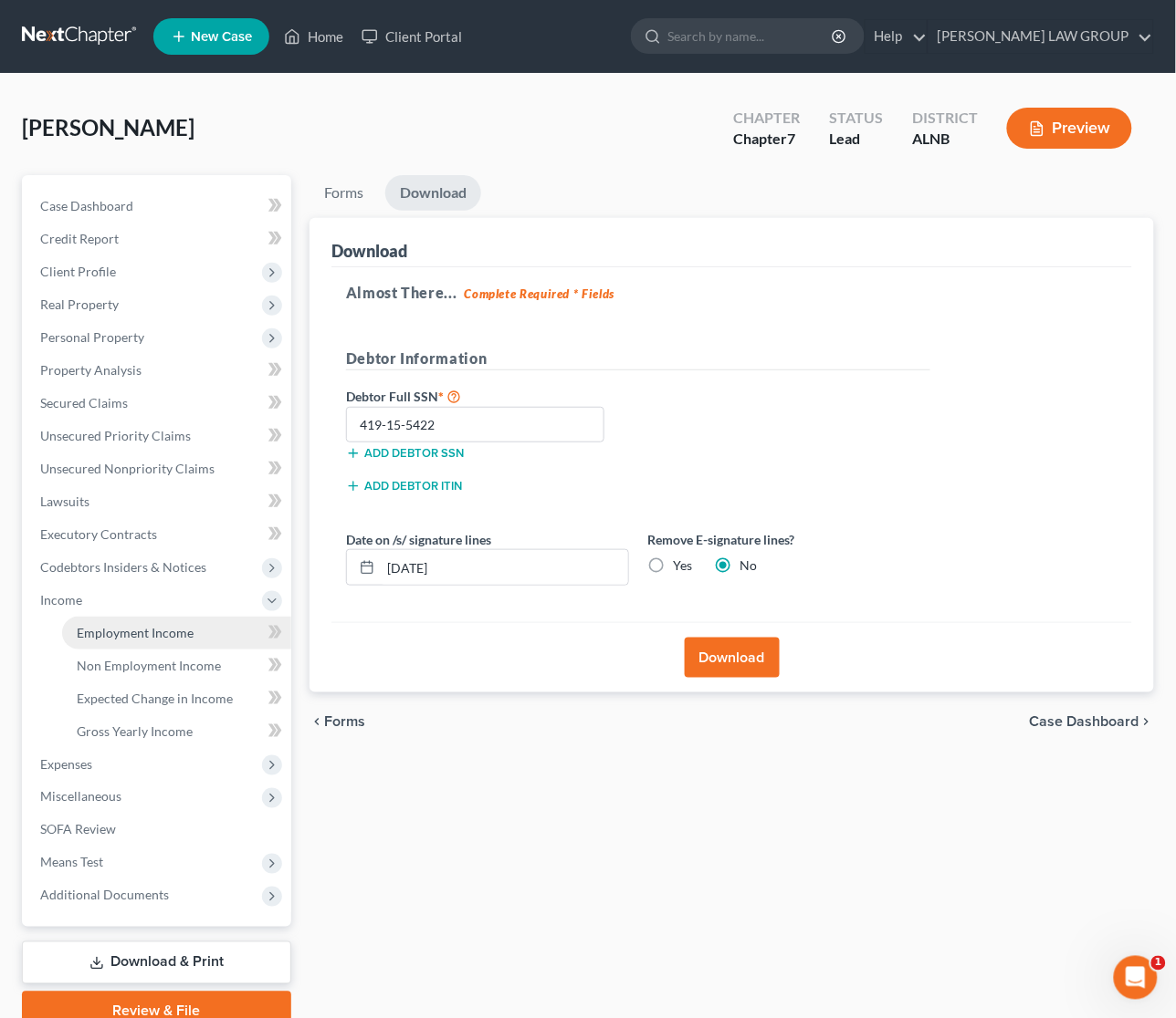
click at [108, 639] on link "Employment Income" at bounding box center [176, 633] width 229 height 33
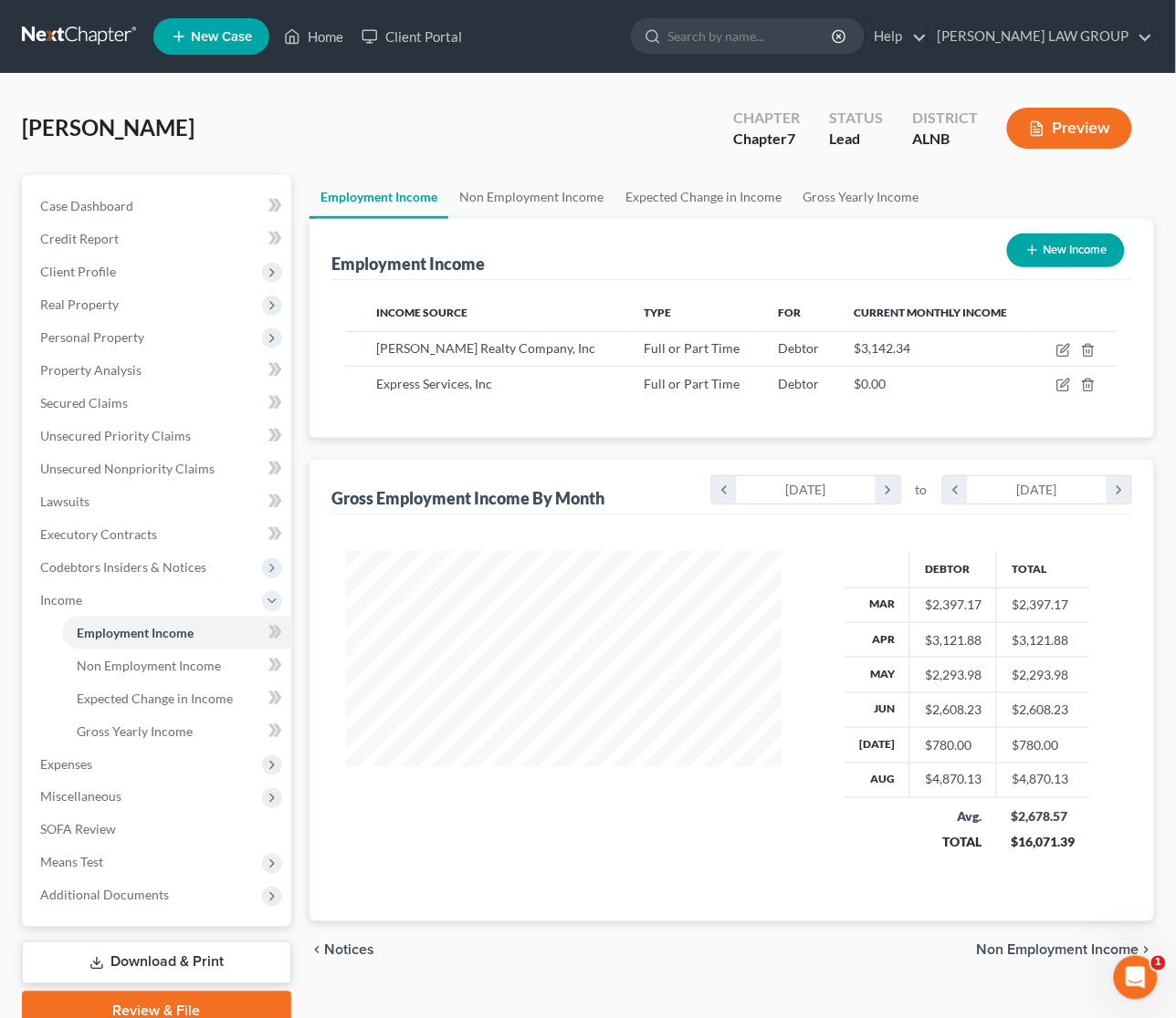
scroll to position [328, 472]
